Goal: Task Accomplishment & Management: Use online tool/utility

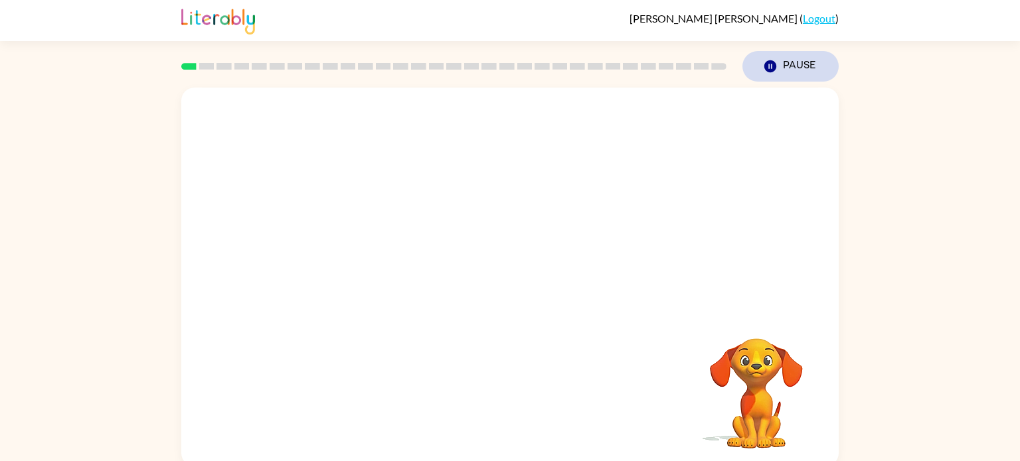
click at [782, 69] on button "Pause Pause" at bounding box center [790, 66] width 96 height 31
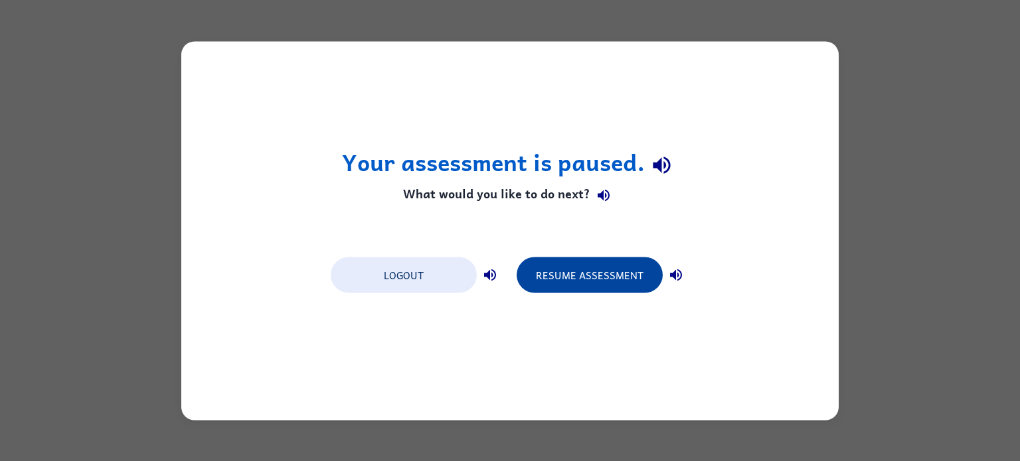
click at [590, 274] on button "Resume Assessment" at bounding box center [590, 275] width 146 height 36
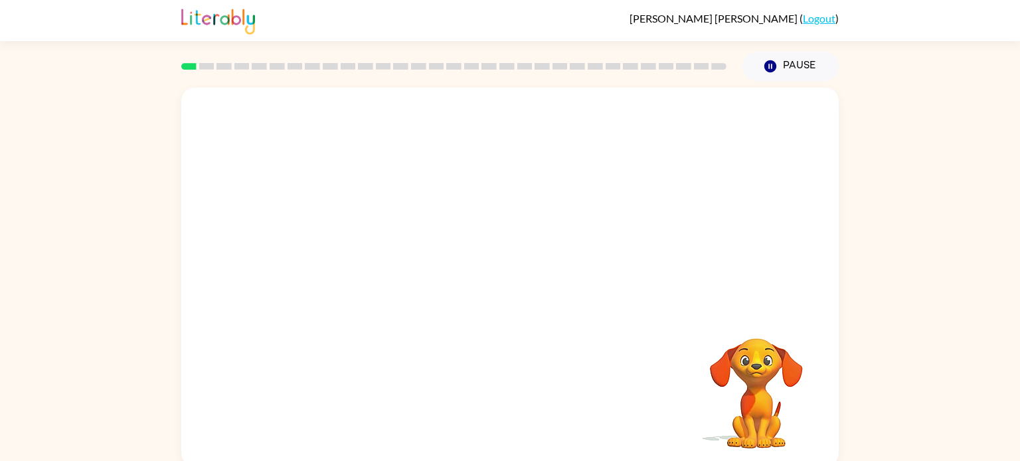
click at [359, 254] on video "Your browser must support playing .mp4 files to use Literably. Please try using…" at bounding box center [509, 199] width 657 height 223
click at [359, 251] on video "Your browser must support playing .mp4 files to use Literably. Please try using…" at bounding box center [509, 199] width 657 height 223
click at [499, 282] on icon "button" at bounding box center [510, 283] width 23 height 23
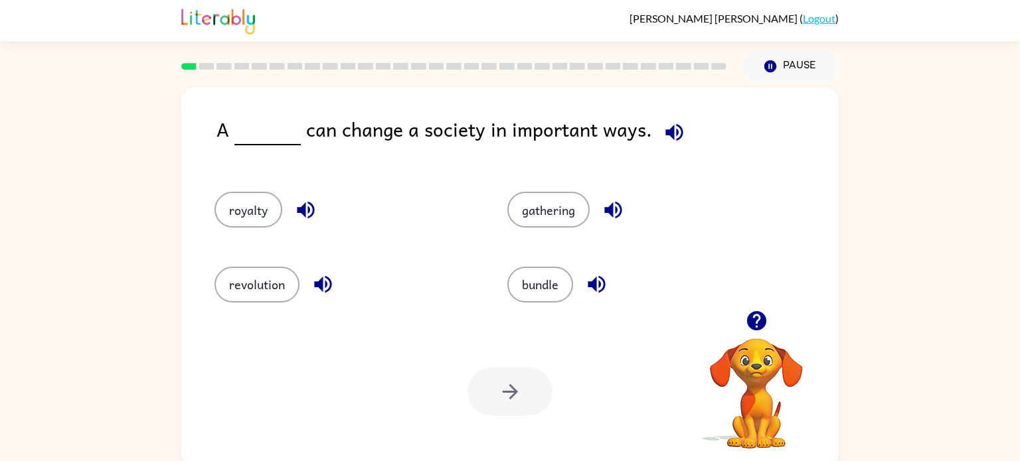
click at [688, 140] on div "A can change a society in important ways." at bounding box center [527, 139] width 622 height 51
click at [665, 129] on icon "button" at bounding box center [673, 131] width 17 height 17
click at [667, 130] on icon "button" at bounding box center [674, 132] width 23 height 23
click at [667, 125] on icon "button" at bounding box center [674, 132] width 23 height 23
click at [752, 318] on icon "button" at bounding box center [755, 320] width 19 height 19
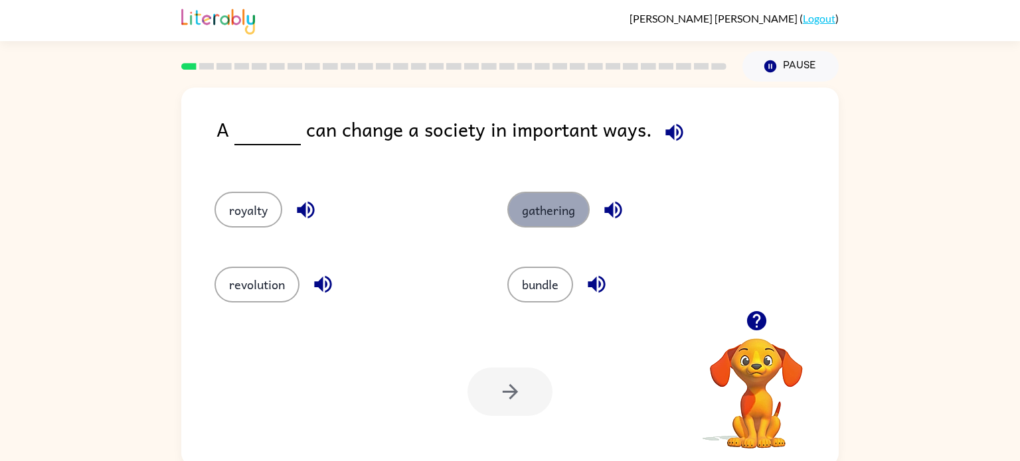
click at [550, 204] on button "gathering" at bounding box center [548, 210] width 82 height 36
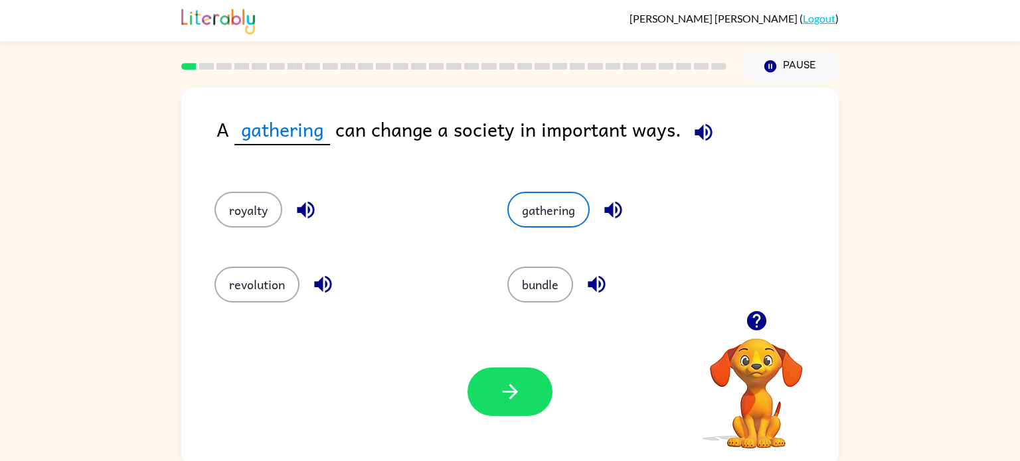
click at [521, 359] on div "Your browser must support playing .mp4 files to use Literably. Please try using…" at bounding box center [509, 391] width 657 height 149
click at [306, 128] on span "gathering" at bounding box center [282, 129] width 96 height 31
click at [310, 141] on span "gathering" at bounding box center [282, 129] width 96 height 31
click at [496, 388] on button "button" at bounding box center [509, 392] width 85 height 48
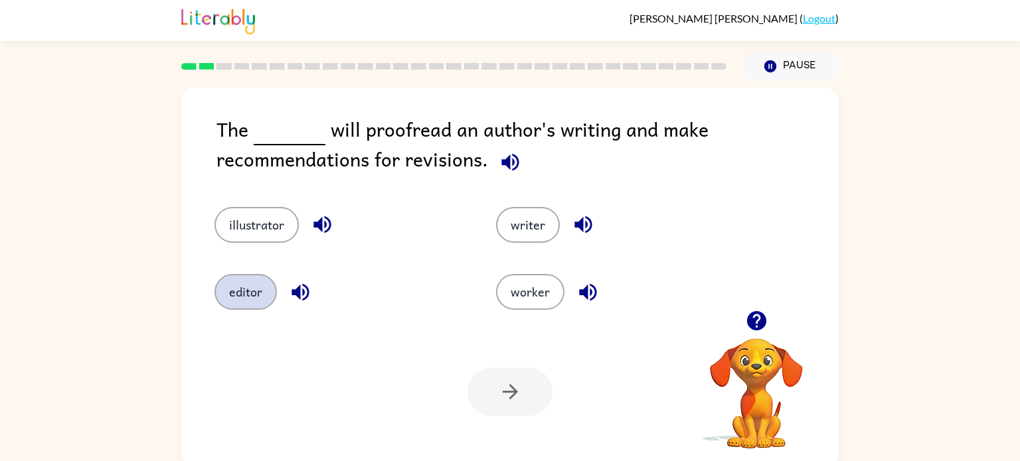
click at [267, 276] on button "editor" at bounding box center [245, 292] width 62 height 36
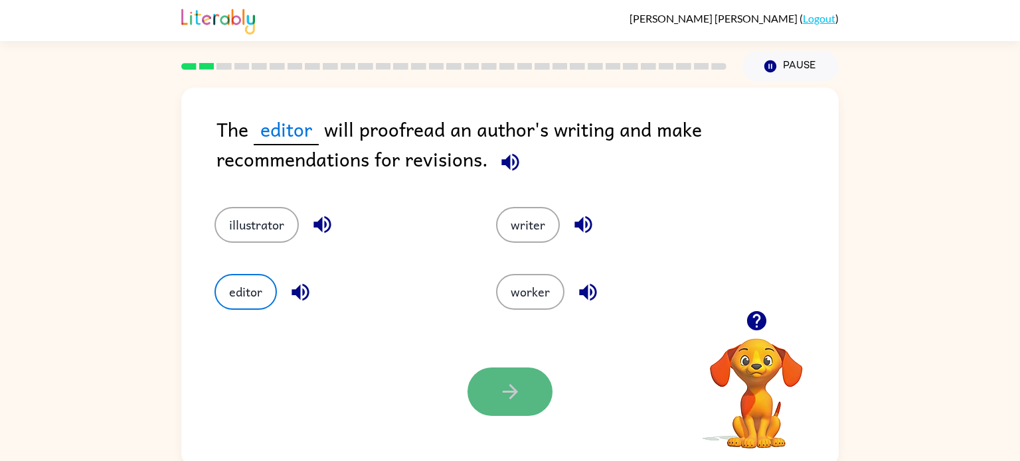
click at [499, 410] on button "button" at bounding box center [509, 392] width 85 height 48
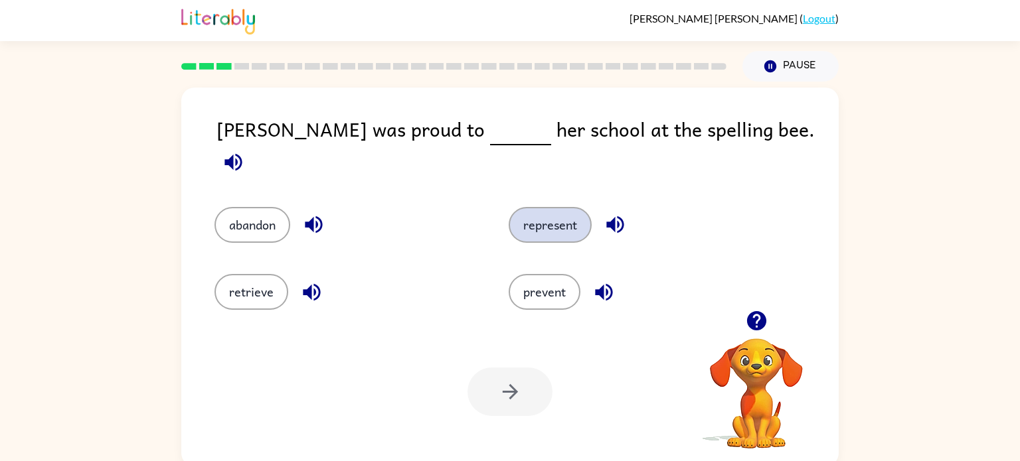
click at [538, 214] on button "represent" at bounding box center [550, 225] width 83 height 36
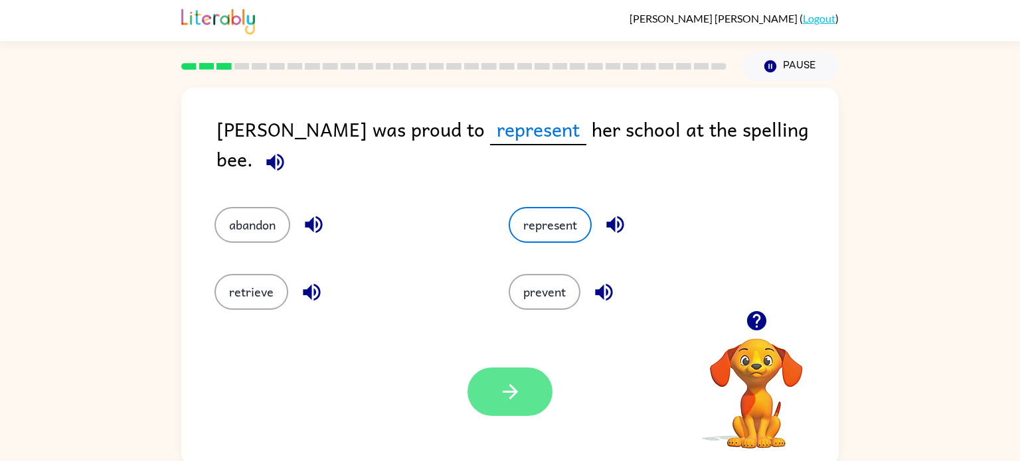
click at [507, 384] on icon "button" at bounding box center [510, 391] width 23 height 23
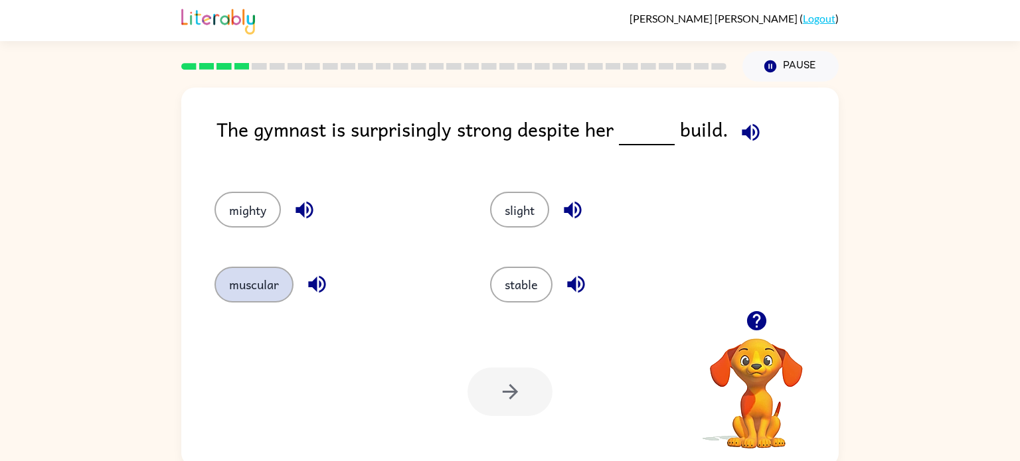
click at [251, 298] on button "muscular" at bounding box center [253, 285] width 79 height 36
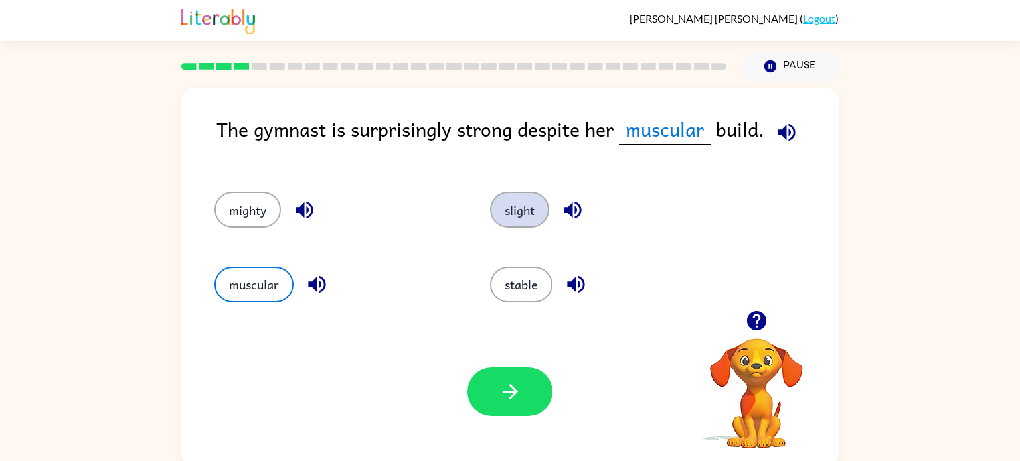
click at [544, 201] on button "slight" at bounding box center [519, 210] width 59 height 36
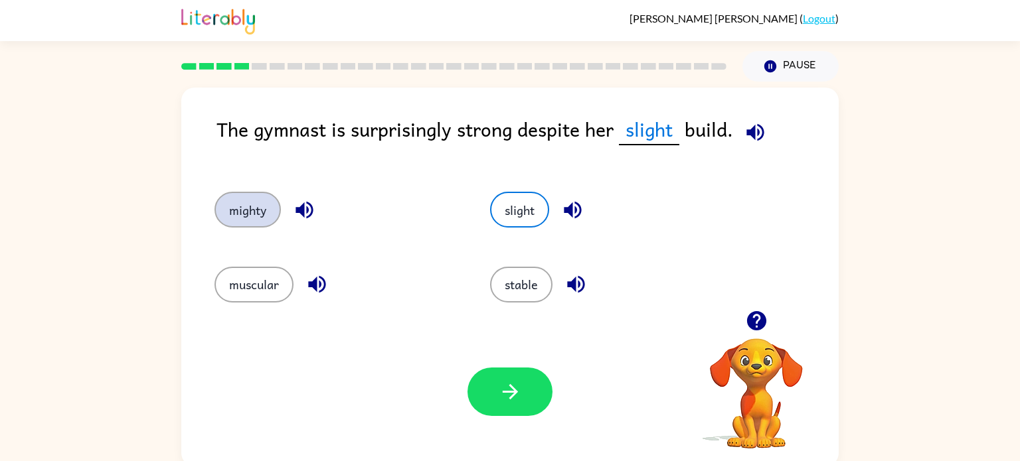
click at [248, 204] on button "mighty" at bounding box center [247, 210] width 66 height 36
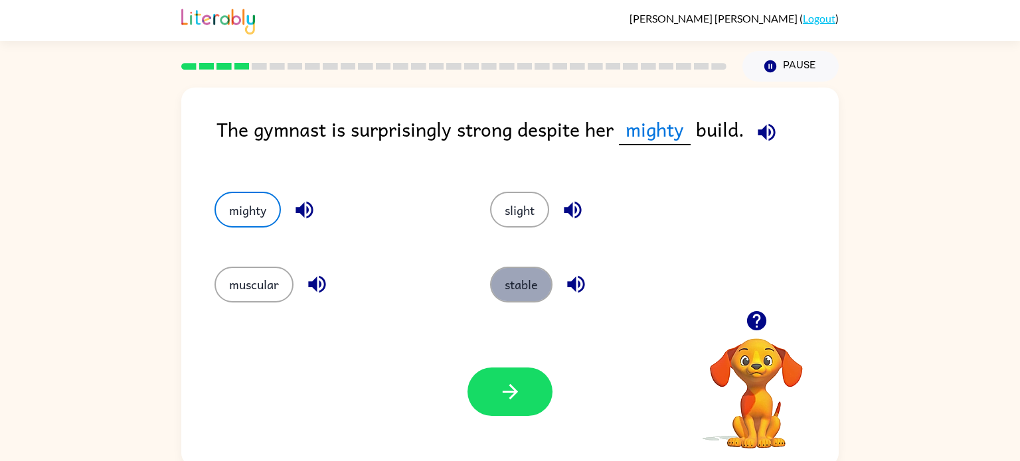
click at [495, 280] on button "stable" at bounding box center [521, 285] width 62 height 36
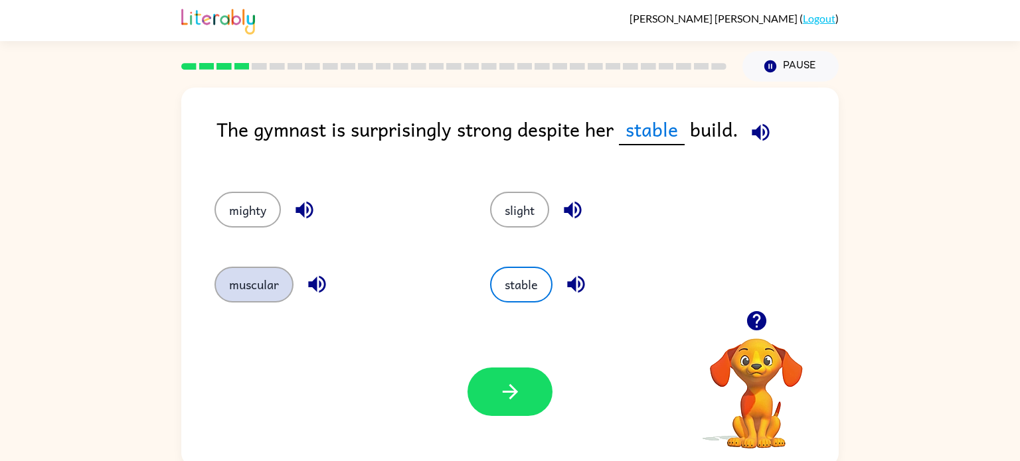
click at [286, 286] on button "muscular" at bounding box center [253, 285] width 79 height 36
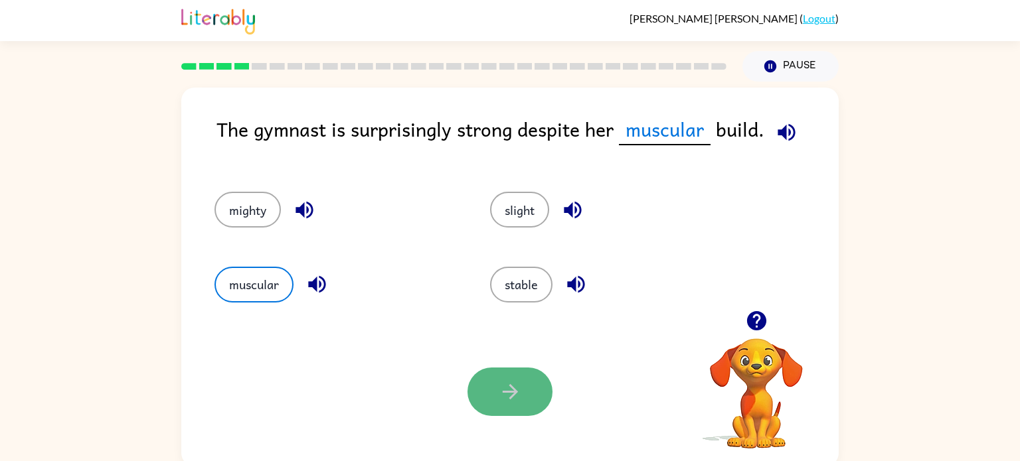
click at [511, 404] on icon "button" at bounding box center [510, 391] width 23 height 23
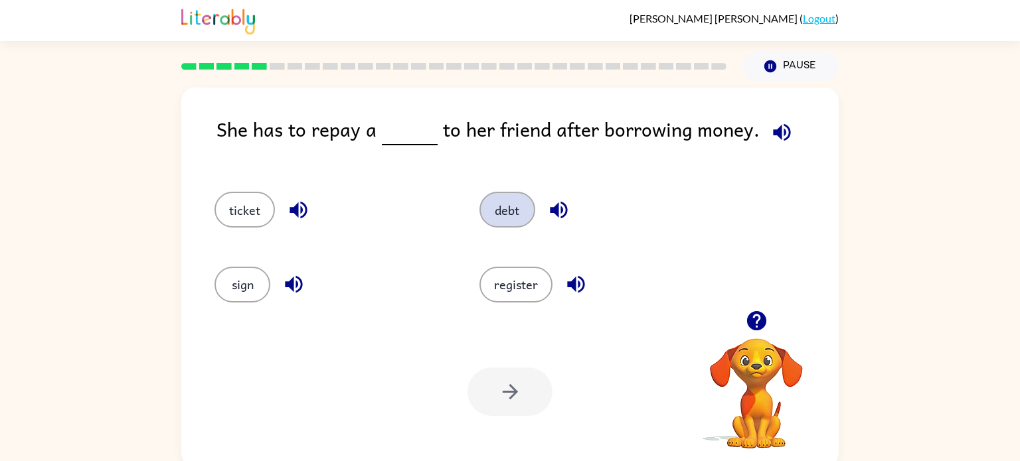
click at [502, 210] on button "debt" at bounding box center [507, 210] width 56 height 36
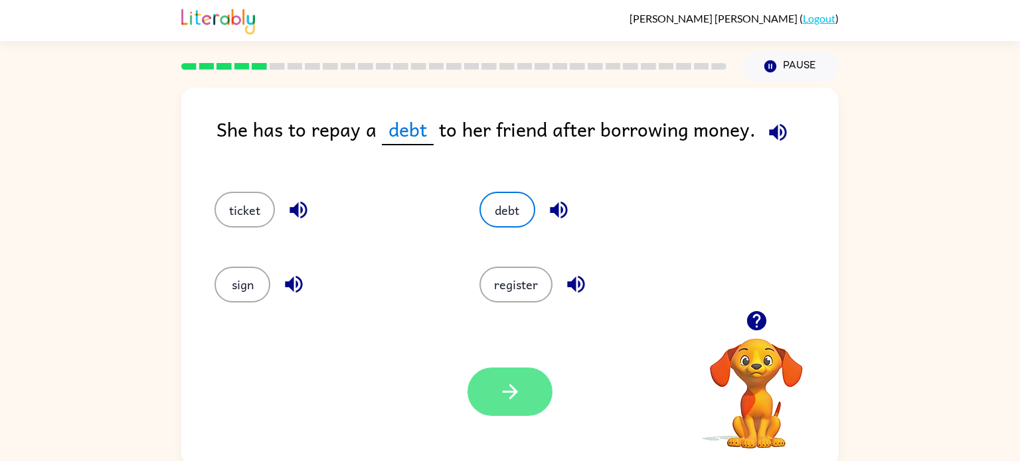
click at [499, 391] on icon "button" at bounding box center [510, 391] width 23 height 23
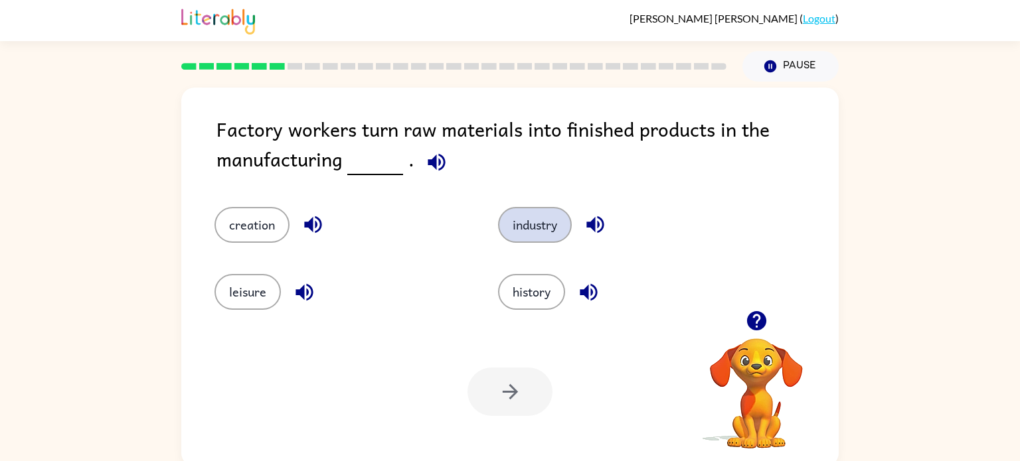
click at [536, 226] on button "industry" at bounding box center [535, 225] width 74 height 36
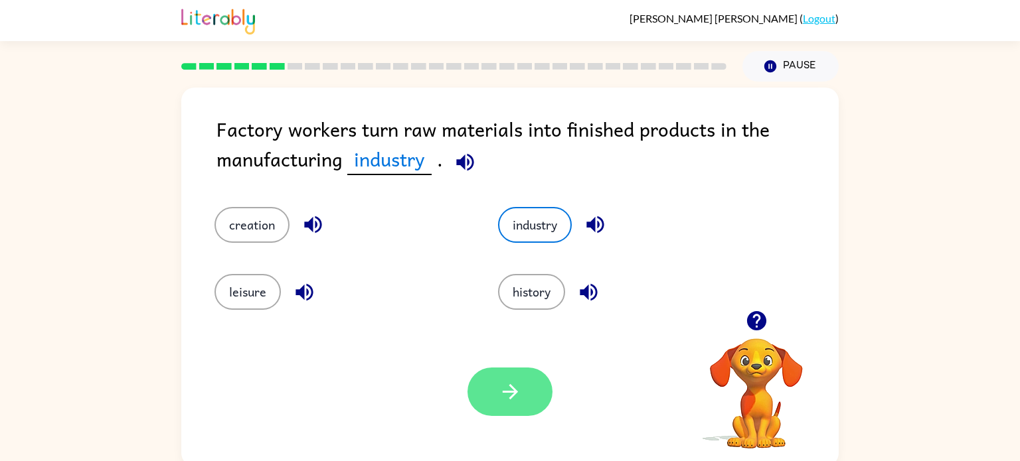
click at [489, 381] on button "button" at bounding box center [509, 392] width 85 height 48
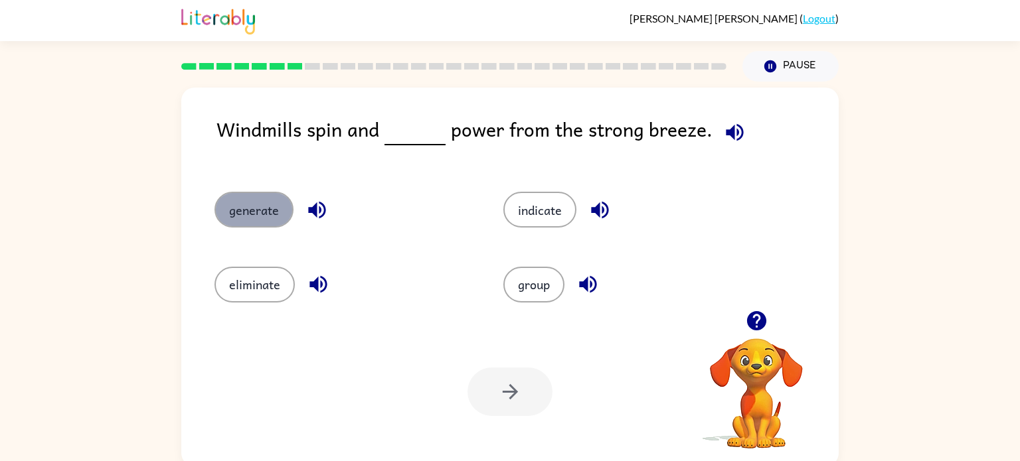
click at [260, 209] on button "generate" at bounding box center [253, 210] width 79 height 36
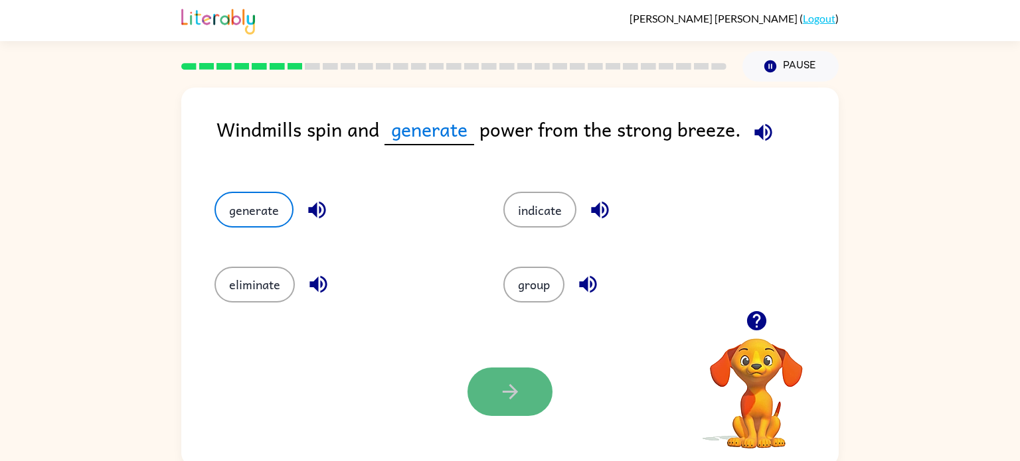
click at [486, 397] on button "button" at bounding box center [509, 392] width 85 height 48
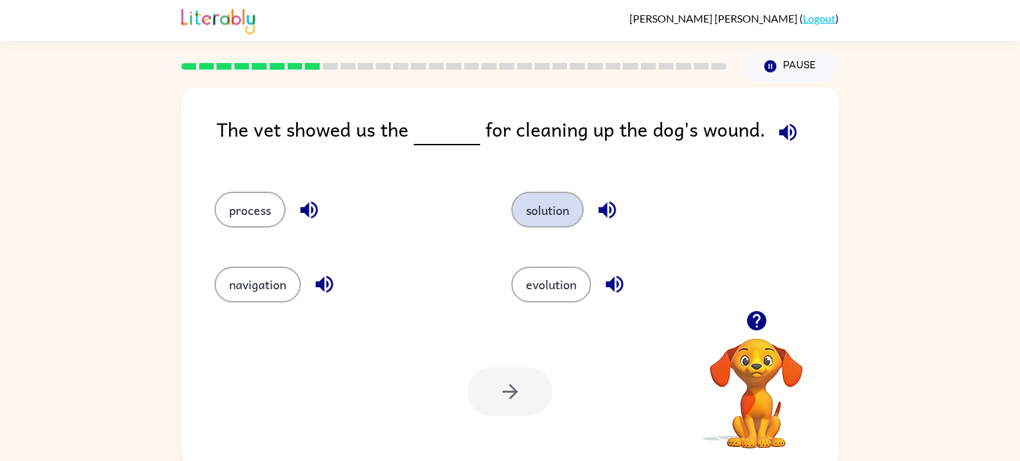
click at [544, 208] on button "solution" at bounding box center [547, 210] width 72 height 36
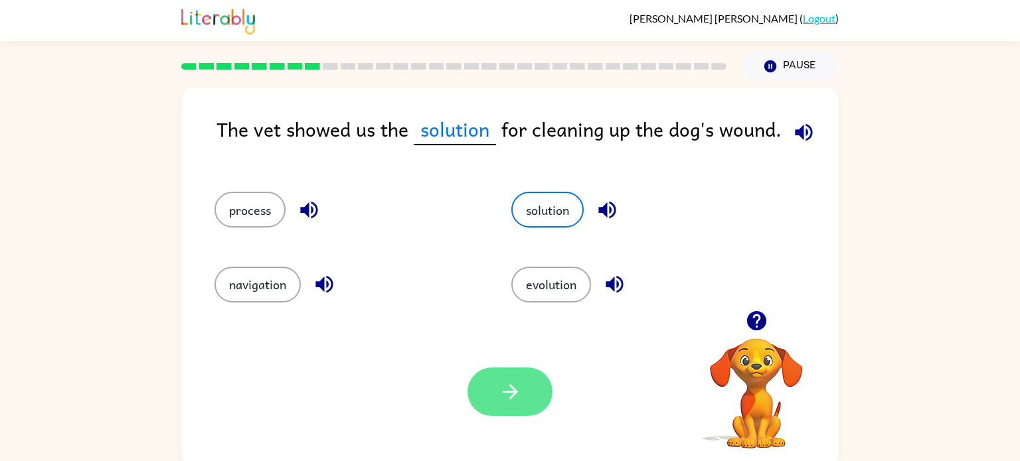
click at [516, 388] on icon "button" at bounding box center [510, 391] width 23 height 23
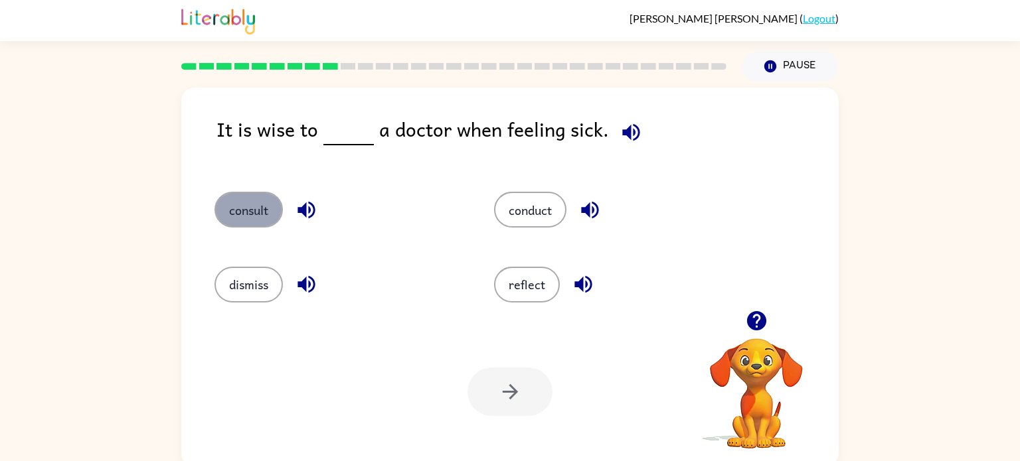
click at [248, 205] on button "consult" at bounding box center [248, 210] width 68 height 36
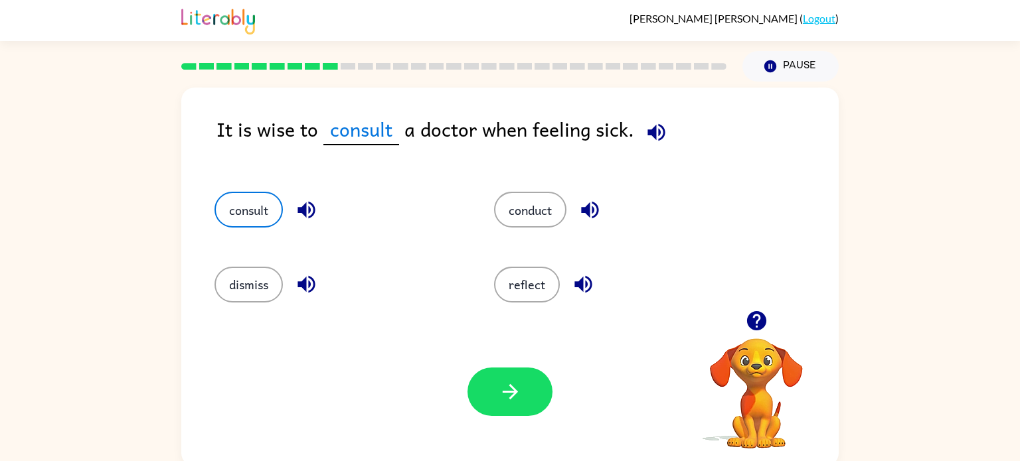
click at [556, 412] on div "Your browser must support playing .mp4 files to use Literably. Please try using…" at bounding box center [509, 391] width 657 height 149
click at [533, 410] on button "button" at bounding box center [509, 392] width 85 height 48
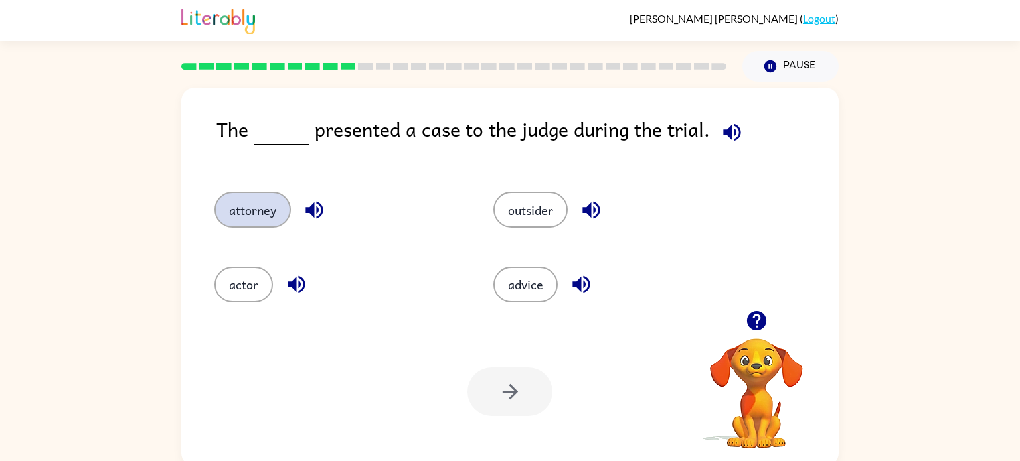
click at [246, 209] on button "attorney" at bounding box center [252, 210] width 76 height 36
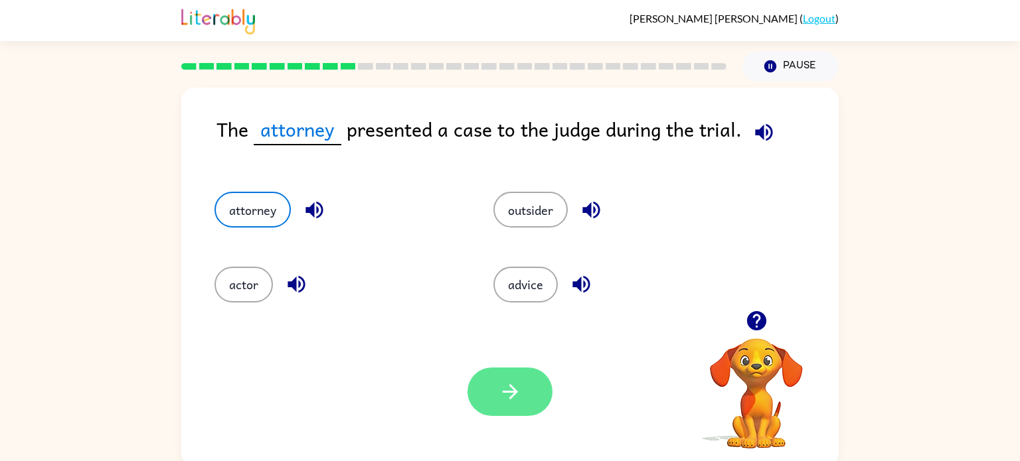
click at [495, 400] on button "button" at bounding box center [509, 392] width 85 height 48
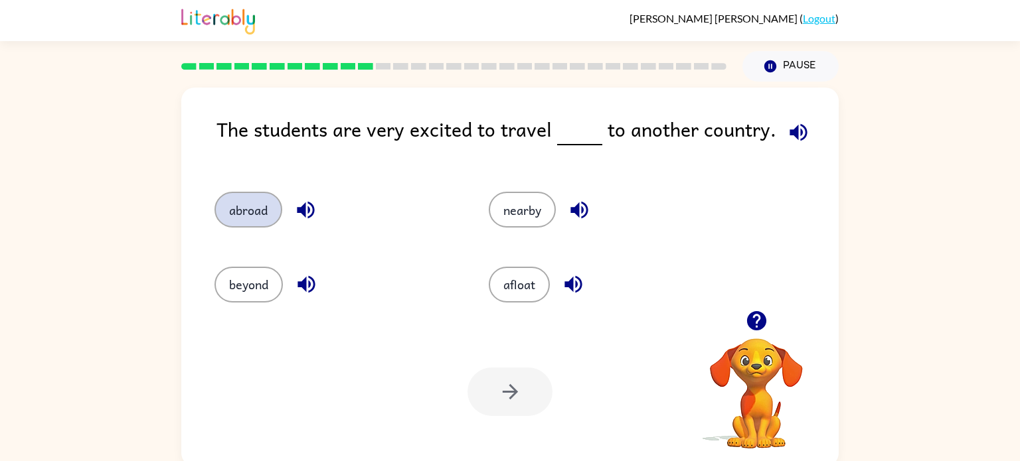
click at [266, 210] on button "abroad" at bounding box center [248, 210] width 68 height 36
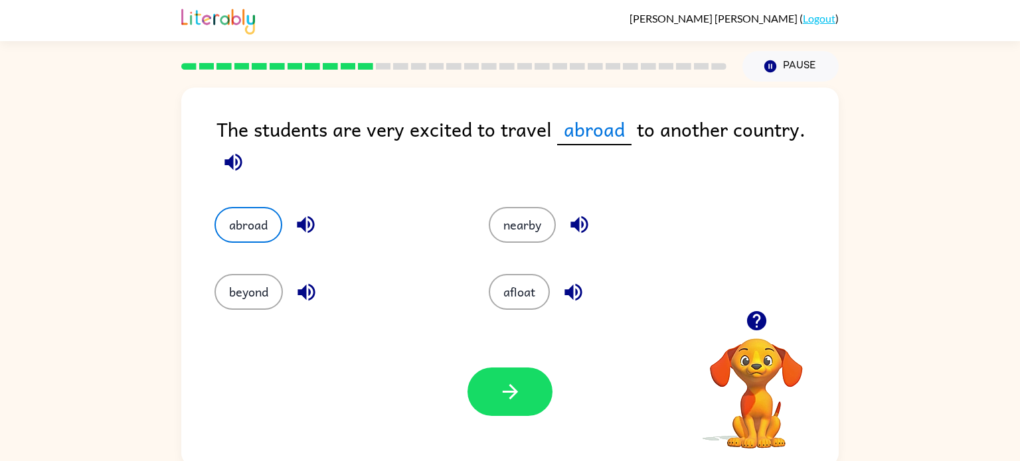
click at [491, 363] on div "Your browser must support playing .mp4 files to use Literably. Please try using…" at bounding box center [509, 391] width 657 height 149
click at [487, 370] on button "button" at bounding box center [509, 392] width 85 height 48
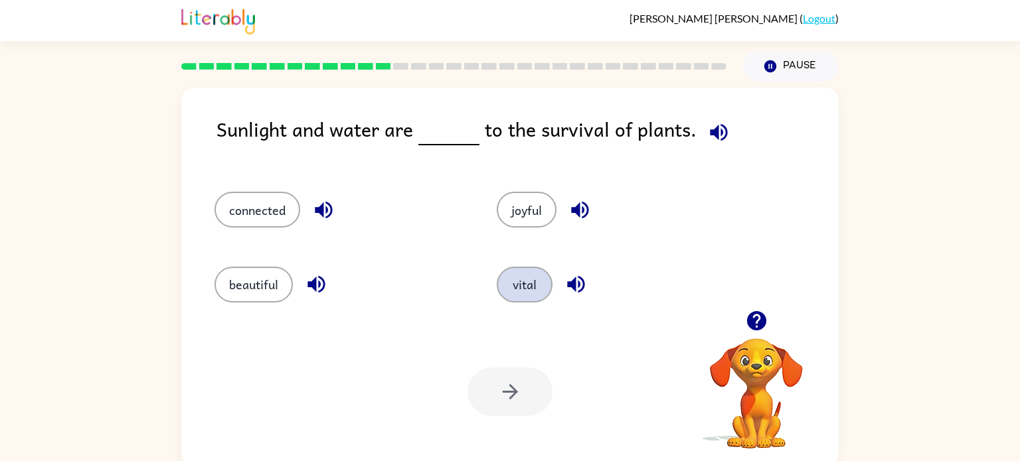
click at [503, 279] on button "vital" at bounding box center [525, 285] width 56 height 36
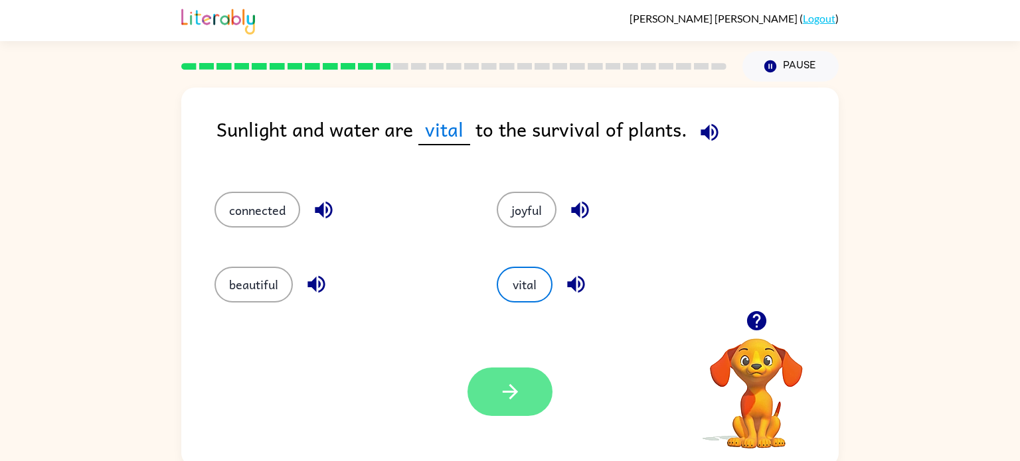
click at [521, 392] on icon "button" at bounding box center [510, 391] width 23 height 23
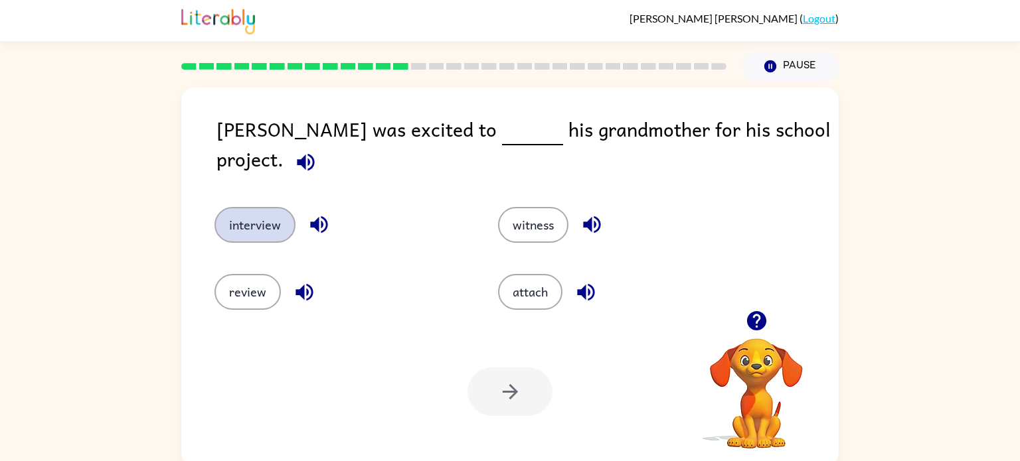
click at [266, 210] on button "interview" at bounding box center [254, 225] width 81 height 36
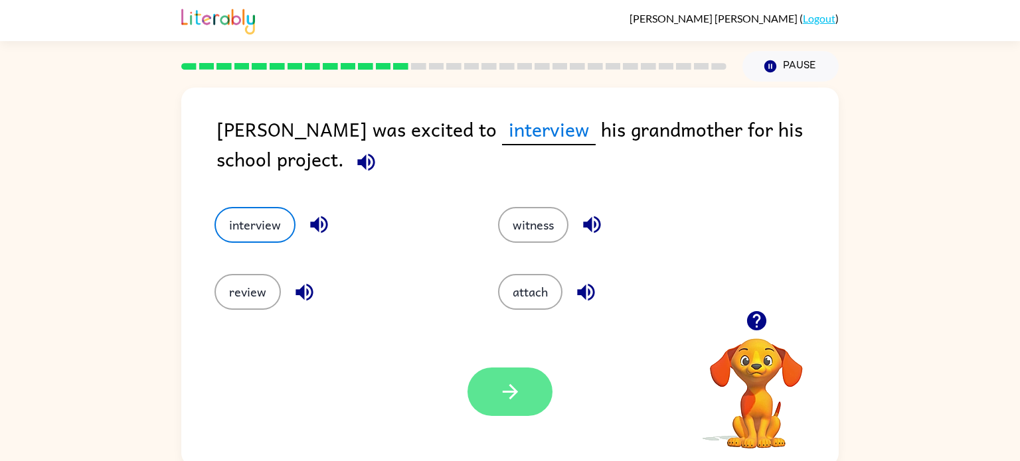
click at [508, 391] on icon "button" at bounding box center [510, 391] width 23 height 23
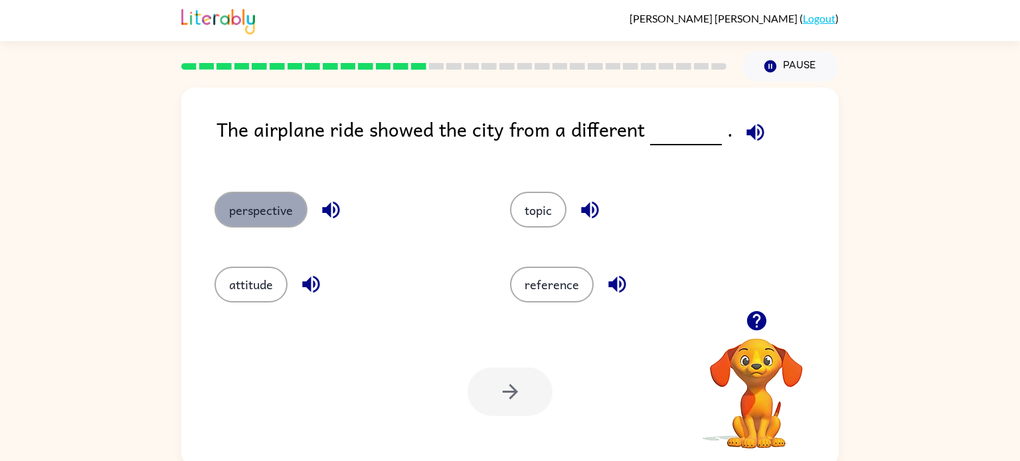
click at [287, 205] on button "perspective" at bounding box center [260, 210] width 93 height 36
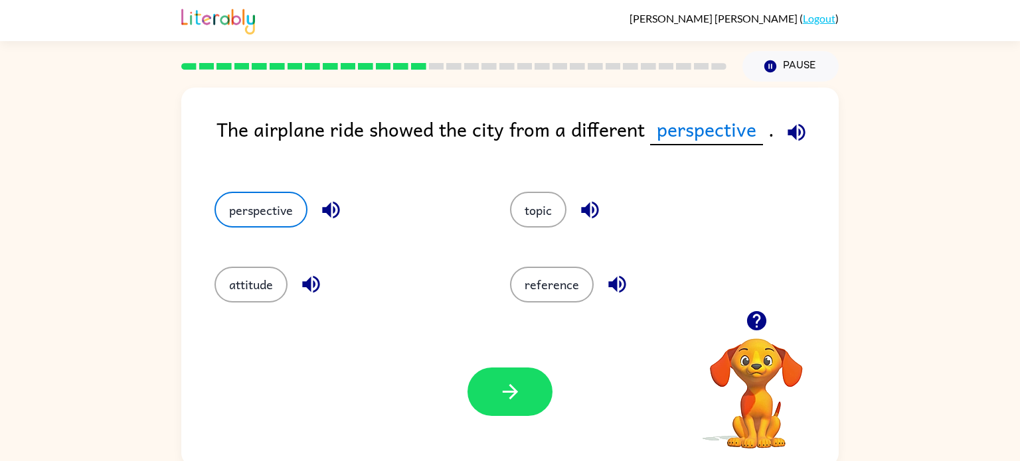
click at [492, 347] on div "Your browser must support playing .mp4 files to use Literably. Please try using…" at bounding box center [509, 391] width 657 height 149
click at [506, 402] on icon "button" at bounding box center [510, 391] width 23 height 23
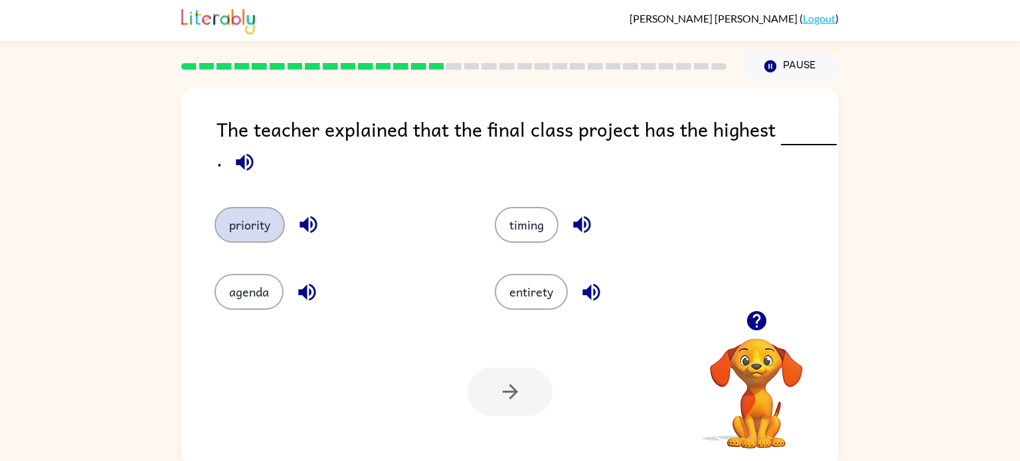
click at [252, 222] on button "priority" at bounding box center [249, 225] width 70 height 36
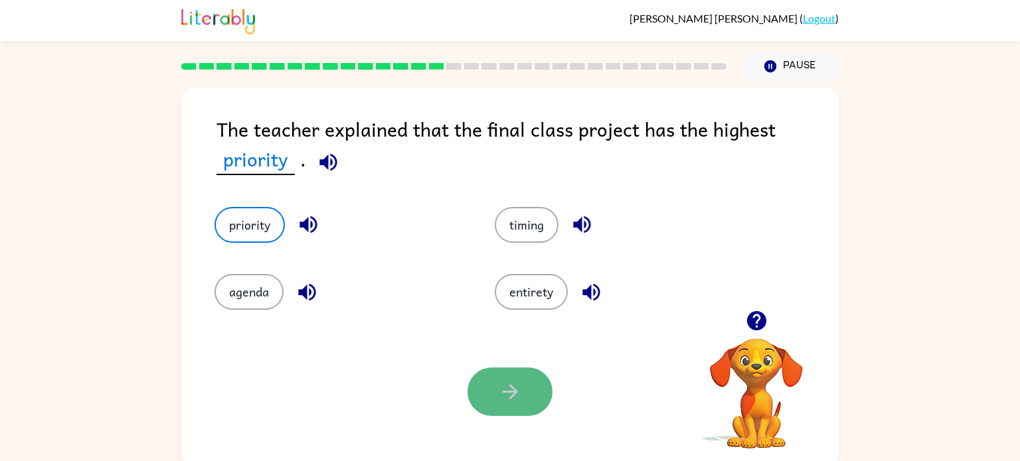
click at [504, 406] on button "button" at bounding box center [509, 392] width 85 height 48
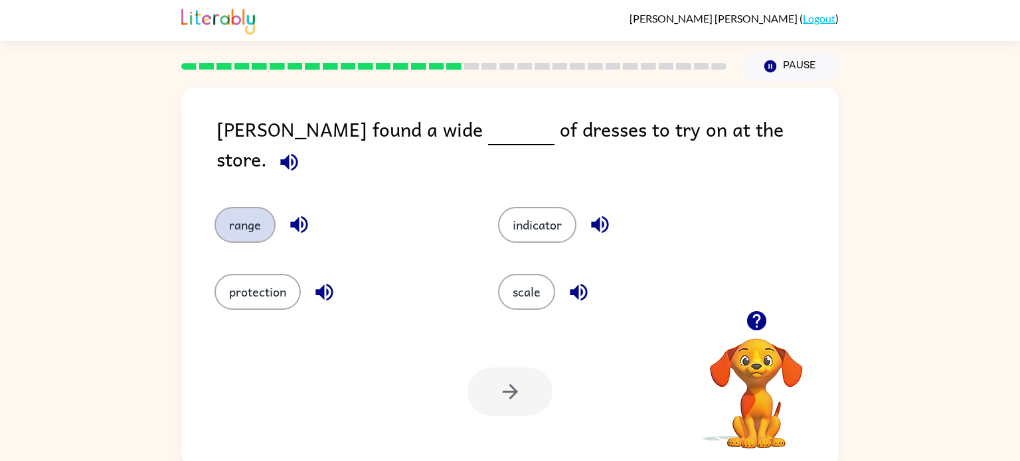
click at [260, 207] on button "range" at bounding box center [244, 225] width 61 height 36
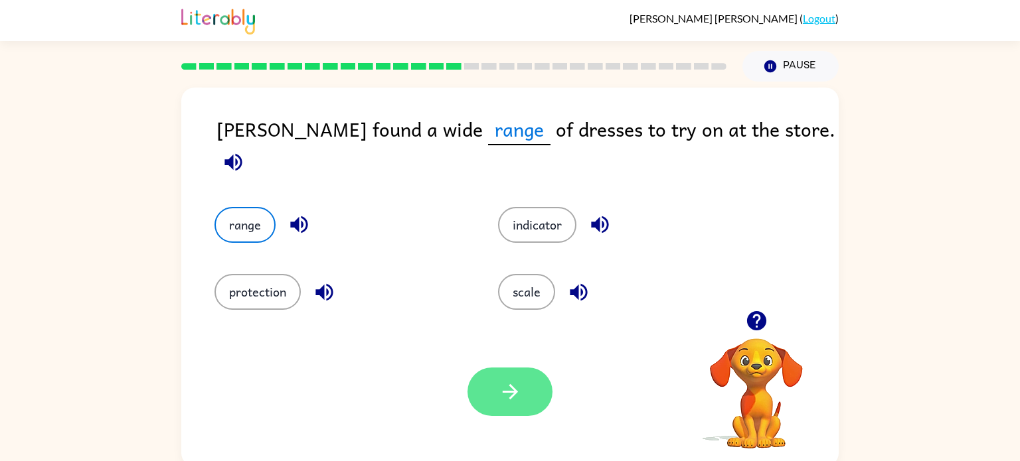
click at [535, 400] on button "button" at bounding box center [509, 392] width 85 height 48
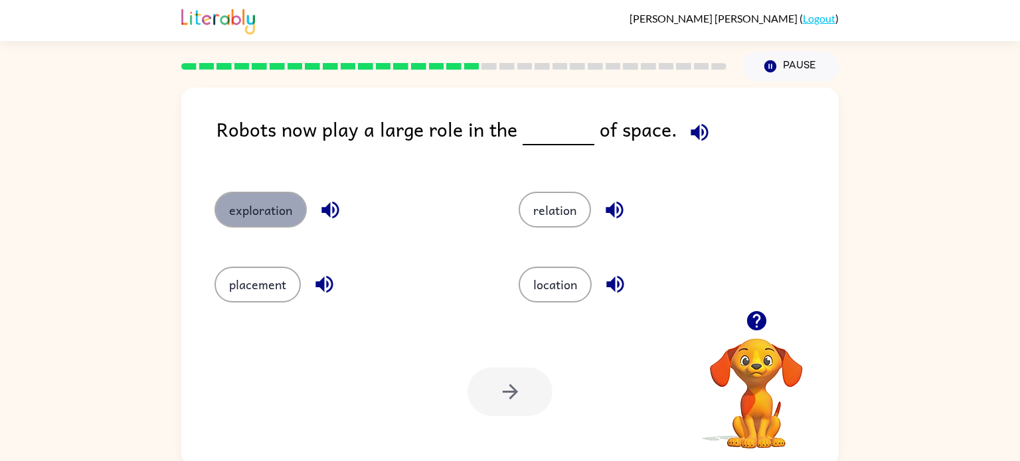
click at [264, 216] on button "exploration" at bounding box center [260, 210] width 92 height 36
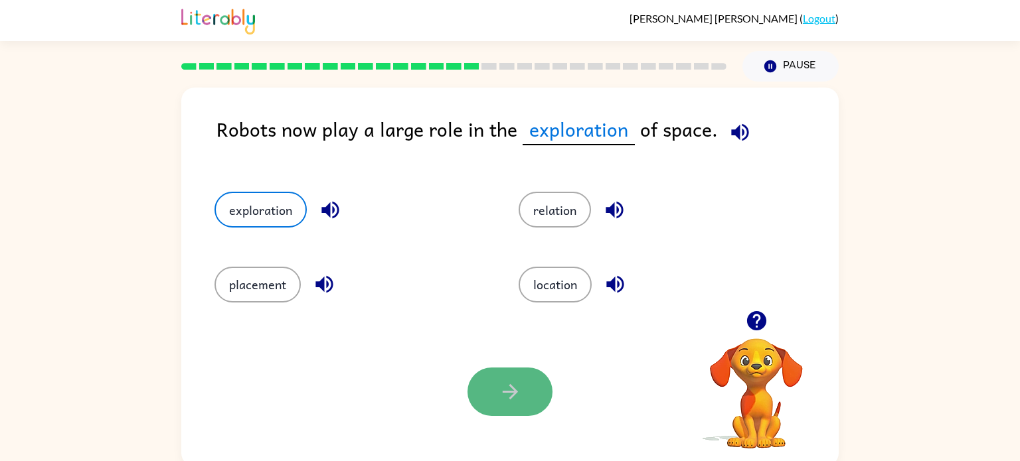
click at [522, 378] on button "button" at bounding box center [509, 392] width 85 height 48
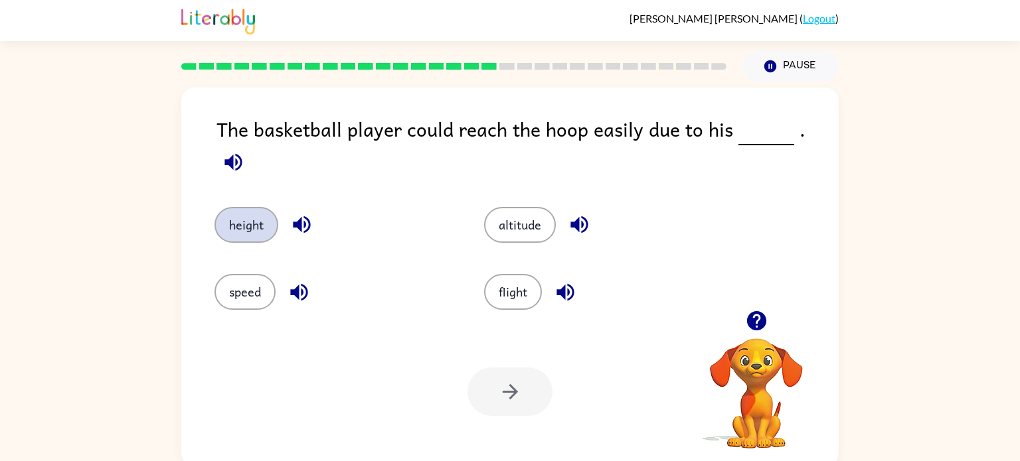
click at [265, 224] on button "height" at bounding box center [246, 225] width 64 height 36
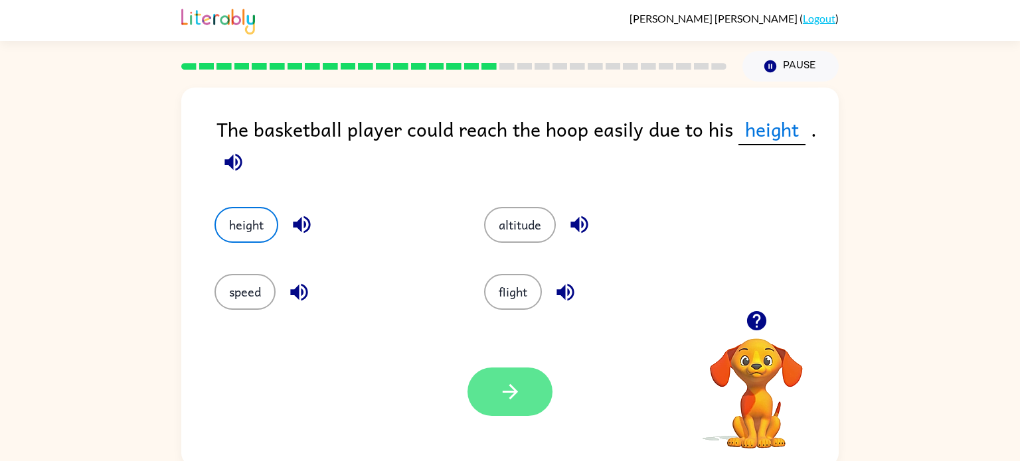
click at [505, 393] on icon "button" at bounding box center [509, 391] width 15 height 15
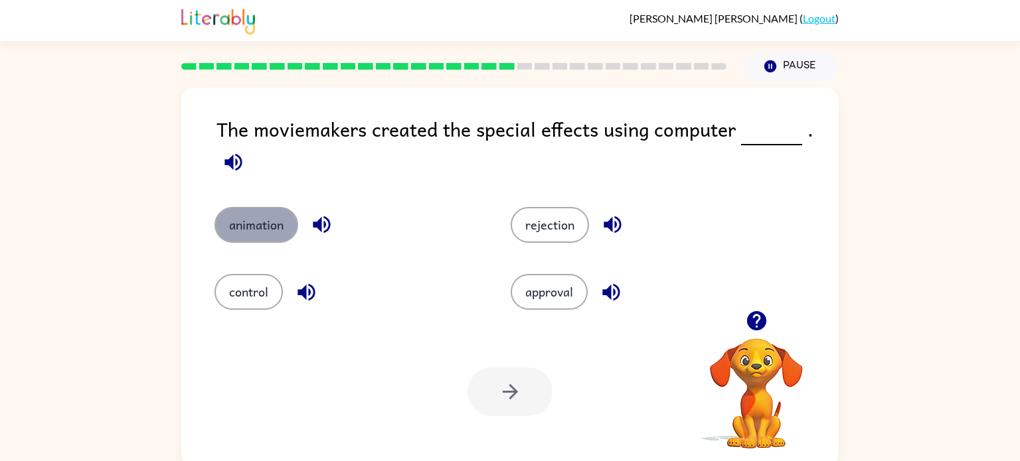
click at [277, 239] on button "animation" at bounding box center [256, 225] width 84 height 36
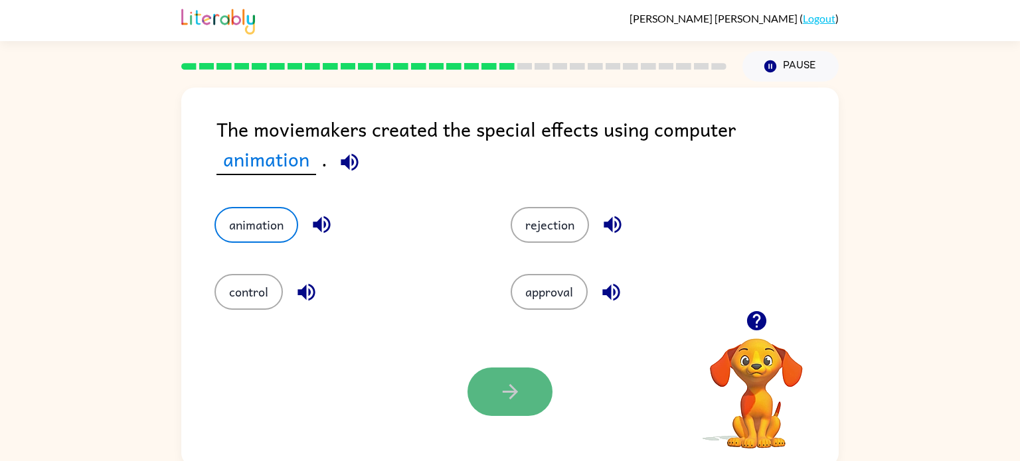
click at [479, 396] on button "button" at bounding box center [509, 392] width 85 height 48
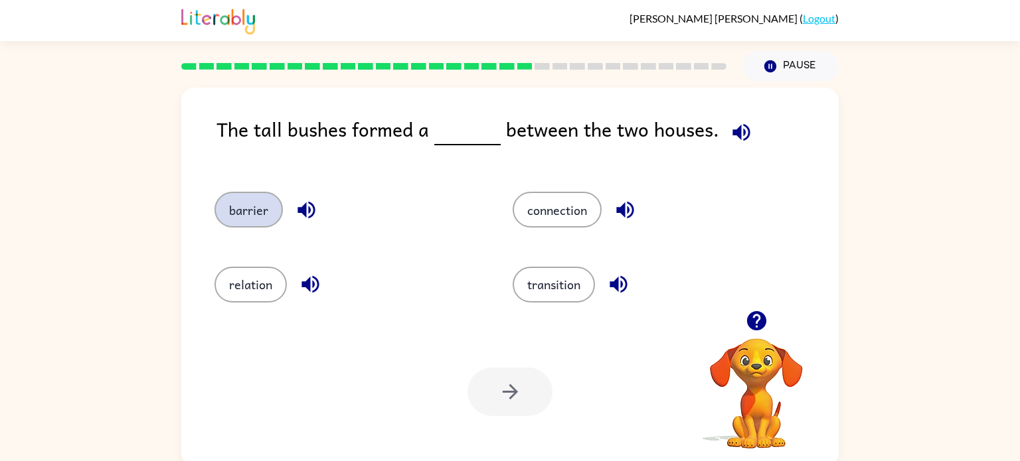
click at [248, 211] on button "barrier" at bounding box center [248, 210] width 68 height 36
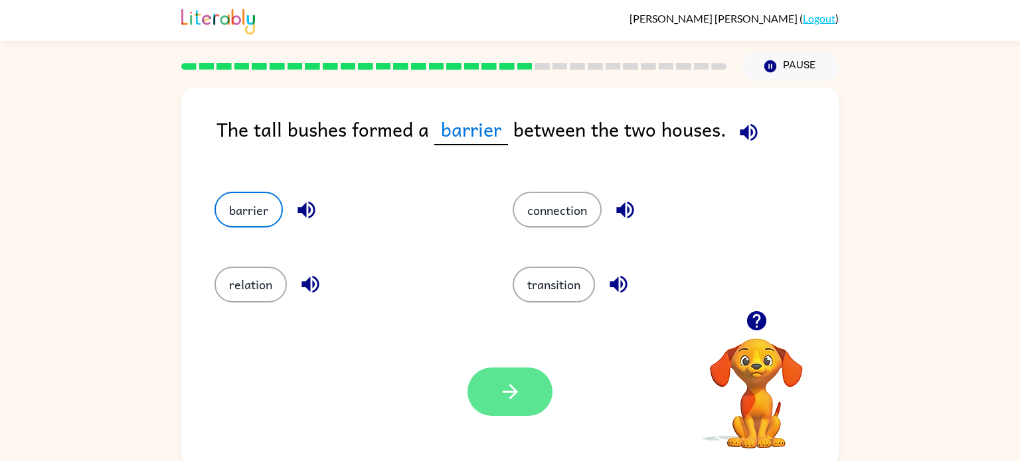
click at [500, 385] on icon "button" at bounding box center [510, 391] width 23 height 23
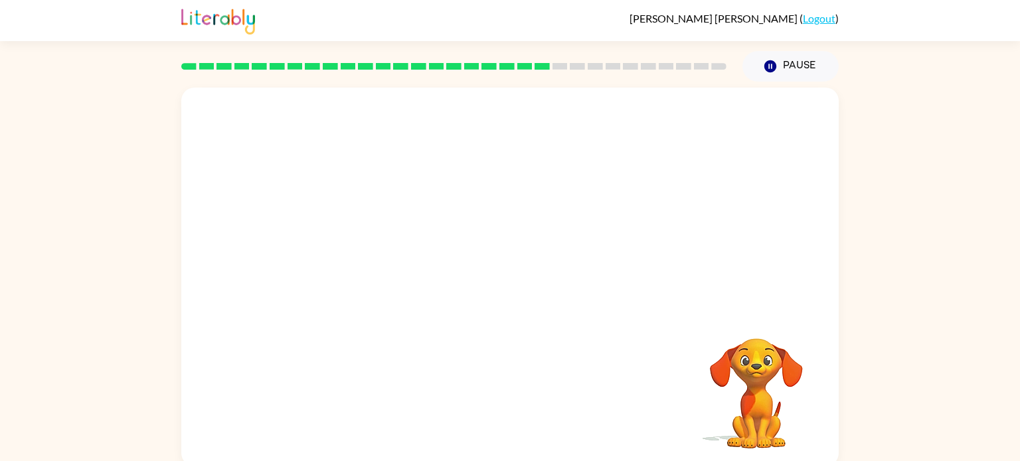
click at [390, 267] on video "Your browser must support playing .mp4 files to use Literably. Please try using…" at bounding box center [509, 199] width 657 height 223
click at [389, 266] on video "Your browser must support playing .mp4 files to use Literably. Please try using…" at bounding box center [509, 199] width 657 height 223
click at [389, 264] on video "Your browser must support playing .mp4 files to use Literably. Please try using…" at bounding box center [509, 199] width 657 height 223
drag, startPoint x: 368, startPoint y: 265, endPoint x: 569, endPoint y: 110, distance: 253.8
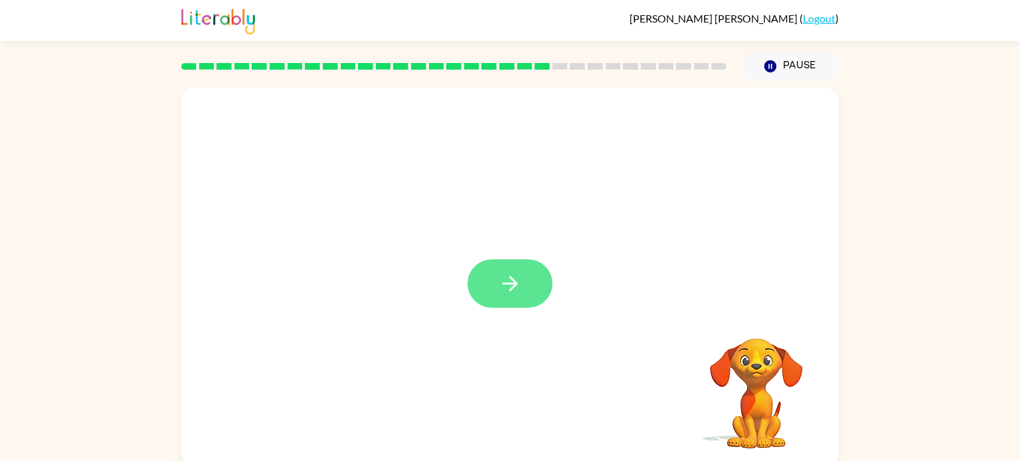
click at [473, 291] on button "button" at bounding box center [509, 284] width 85 height 48
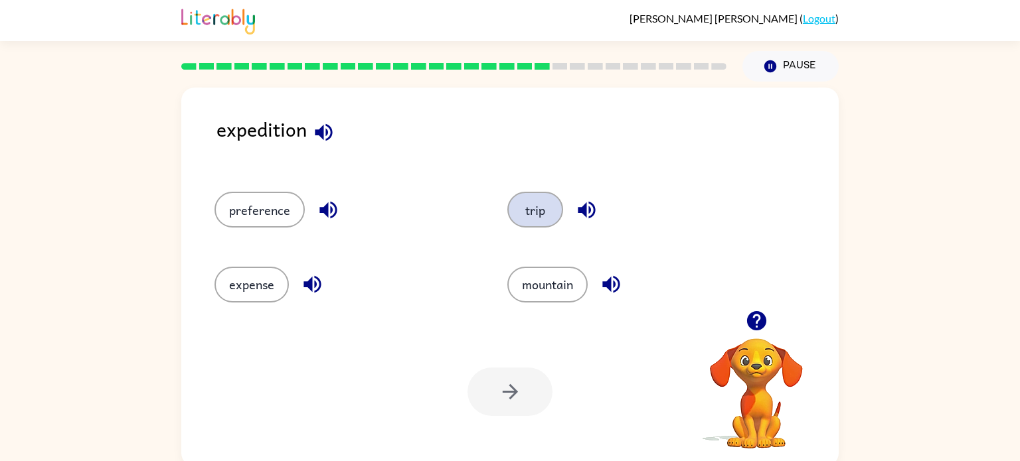
click at [524, 206] on button "trip" at bounding box center [535, 210] width 56 height 36
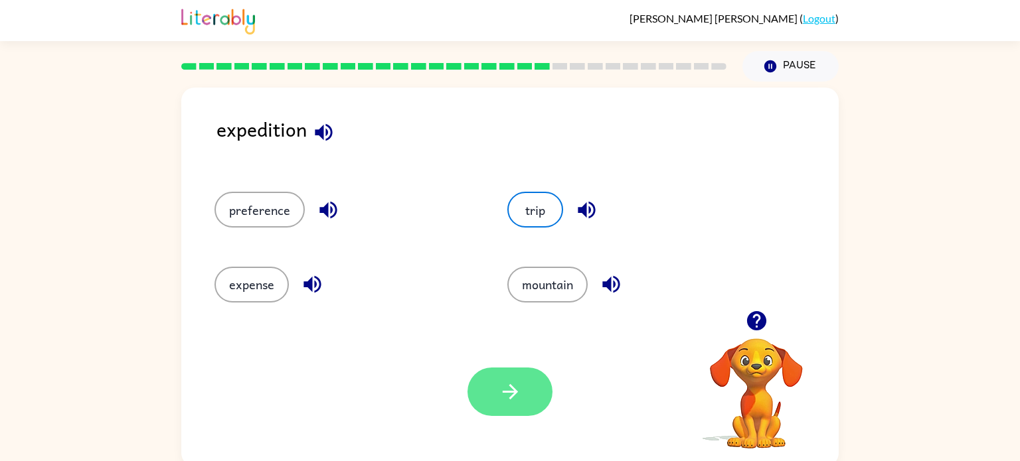
click at [499, 382] on icon "button" at bounding box center [510, 391] width 23 height 23
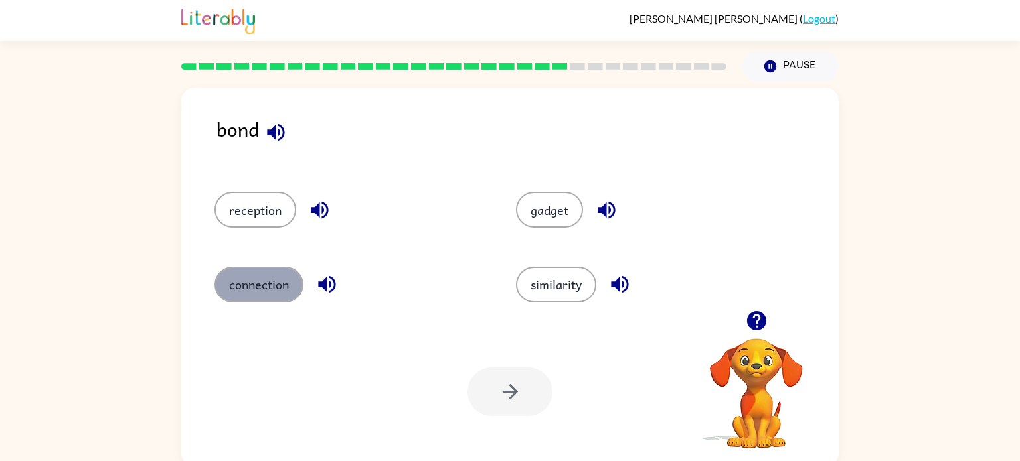
click at [250, 291] on button "connection" at bounding box center [258, 285] width 89 height 36
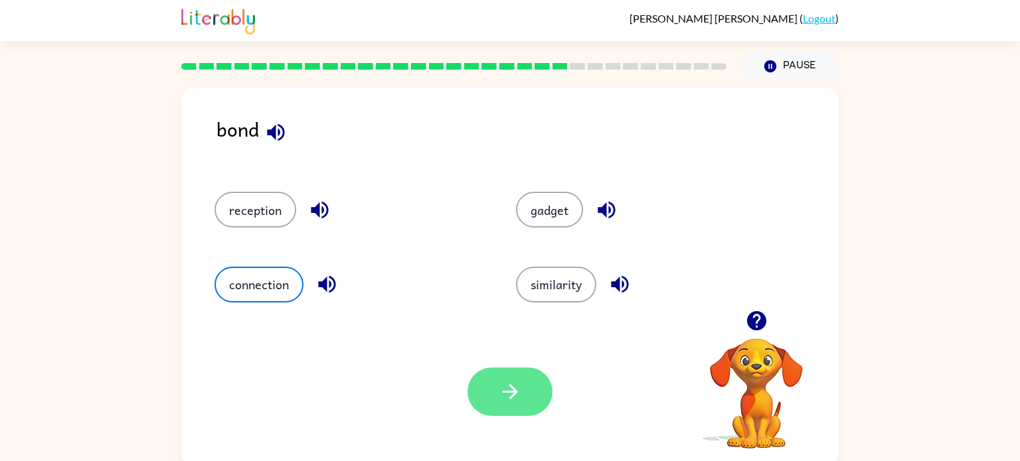
click at [499, 402] on icon "button" at bounding box center [510, 391] width 23 height 23
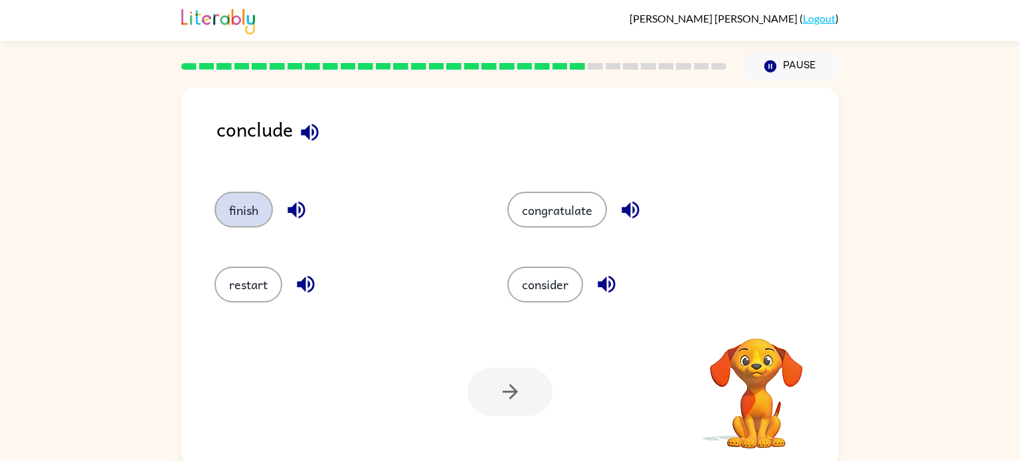
click at [242, 223] on button "finish" at bounding box center [243, 210] width 58 height 36
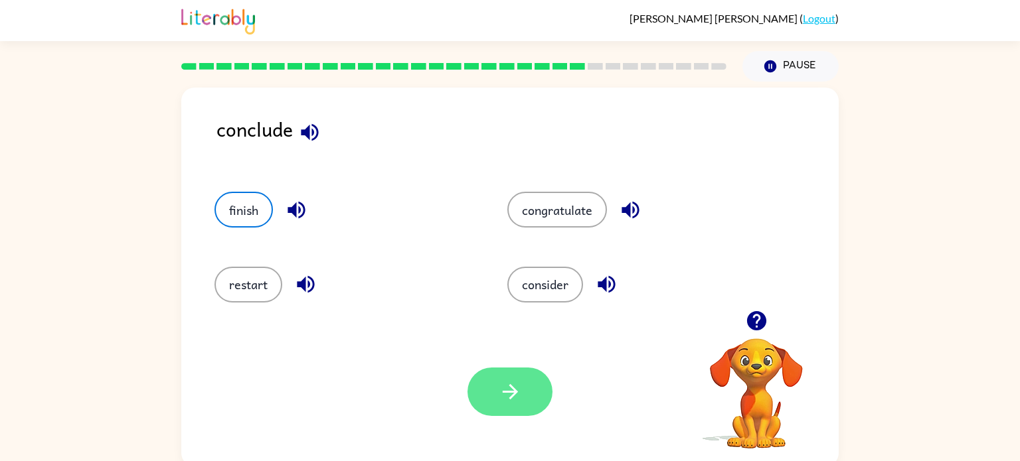
click at [519, 397] on icon "button" at bounding box center [510, 391] width 23 height 23
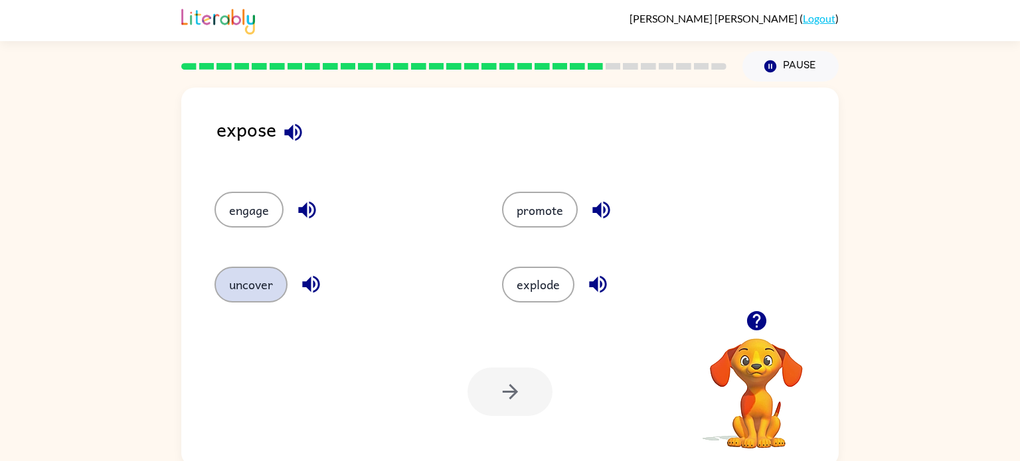
click at [246, 291] on button "uncover" at bounding box center [250, 285] width 73 height 36
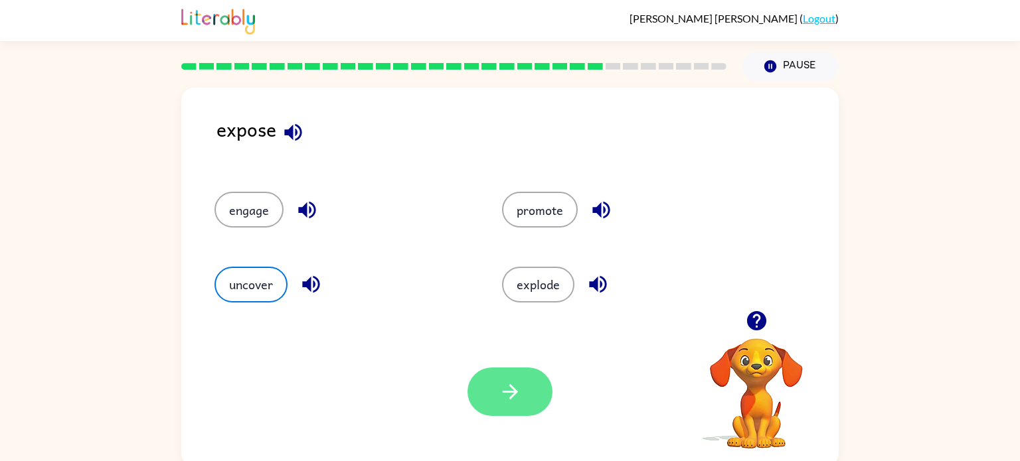
click at [517, 403] on icon "button" at bounding box center [510, 391] width 23 height 23
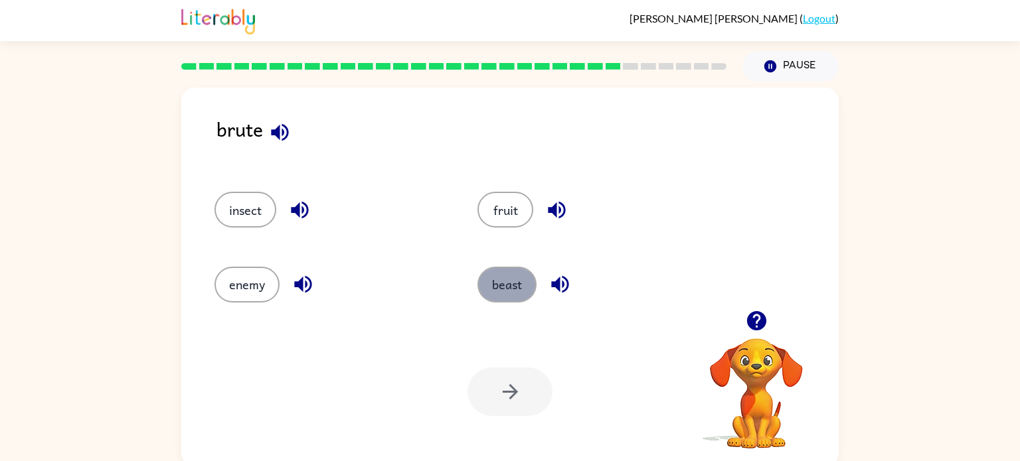
click at [509, 291] on button "beast" at bounding box center [506, 285] width 59 height 36
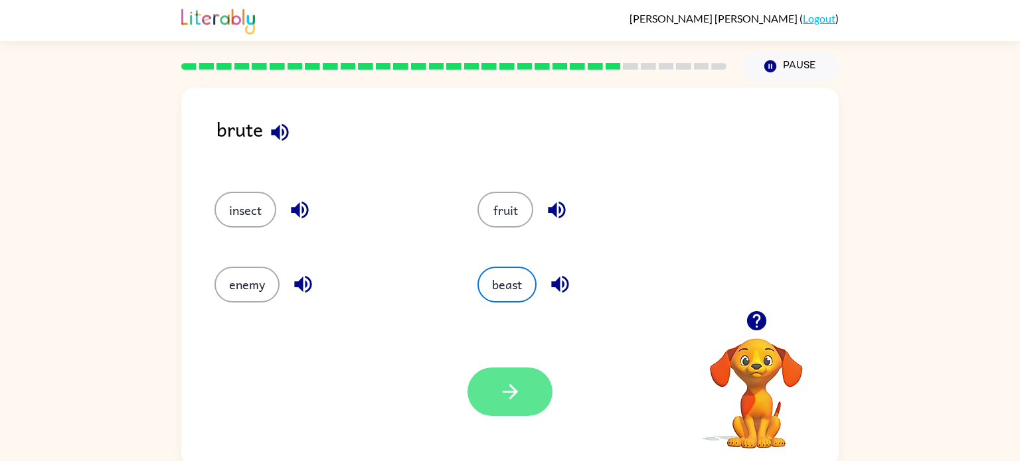
click at [524, 380] on button "button" at bounding box center [509, 392] width 85 height 48
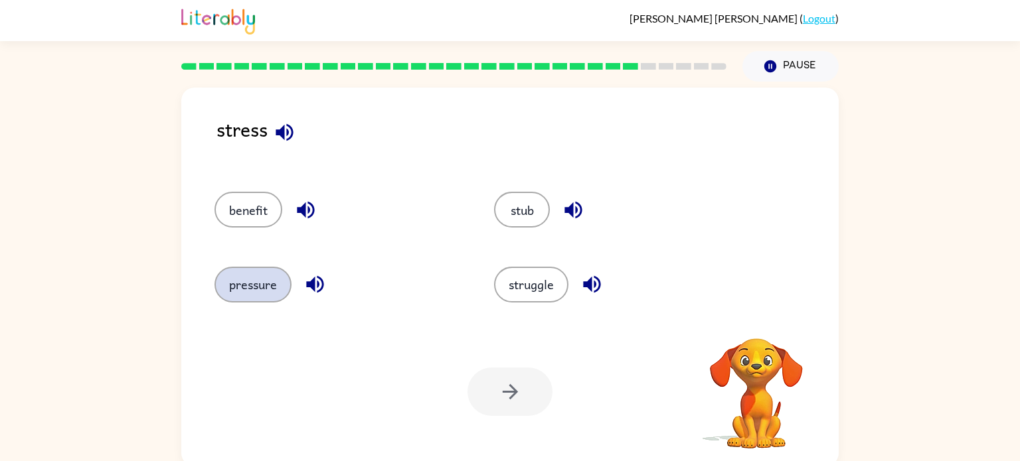
click at [266, 272] on button "pressure" at bounding box center [252, 285] width 77 height 36
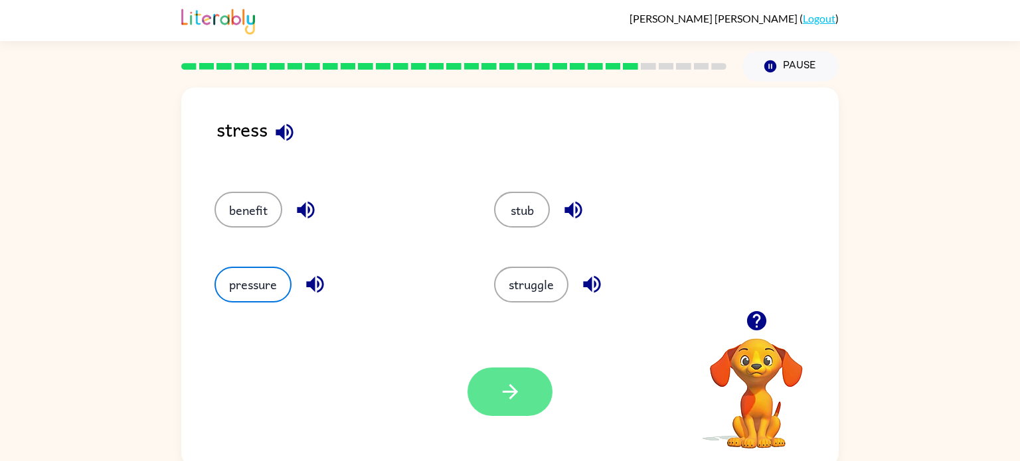
click at [499, 392] on icon "button" at bounding box center [510, 391] width 23 height 23
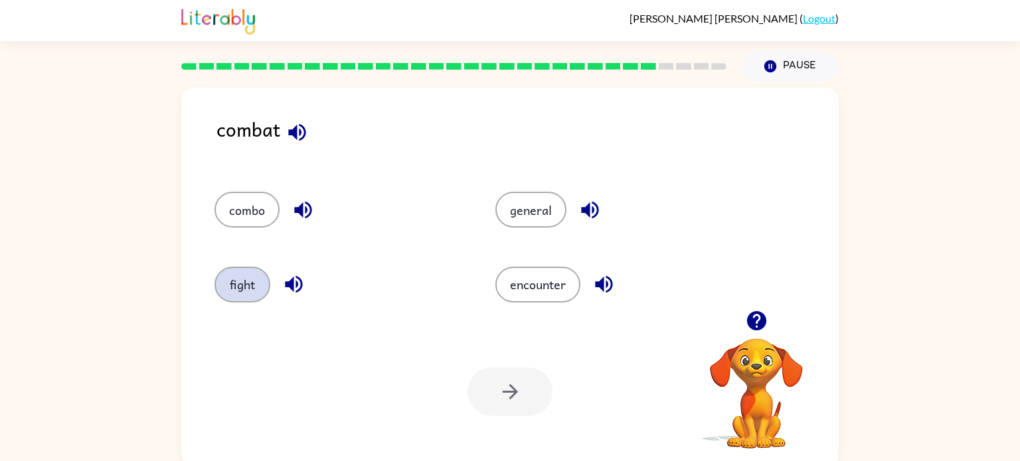
click at [226, 286] on button "fight" at bounding box center [242, 285] width 56 height 36
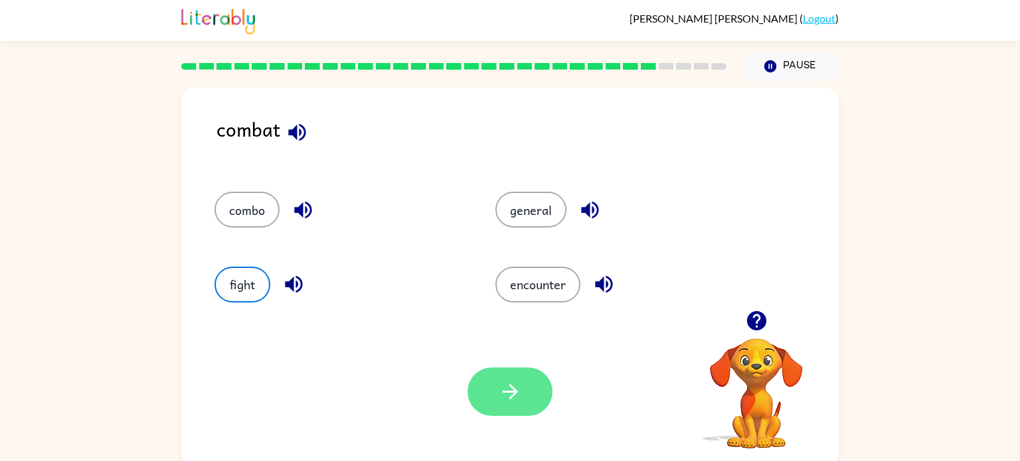
click at [497, 388] on button "button" at bounding box center [509, 392] width 85 height 48
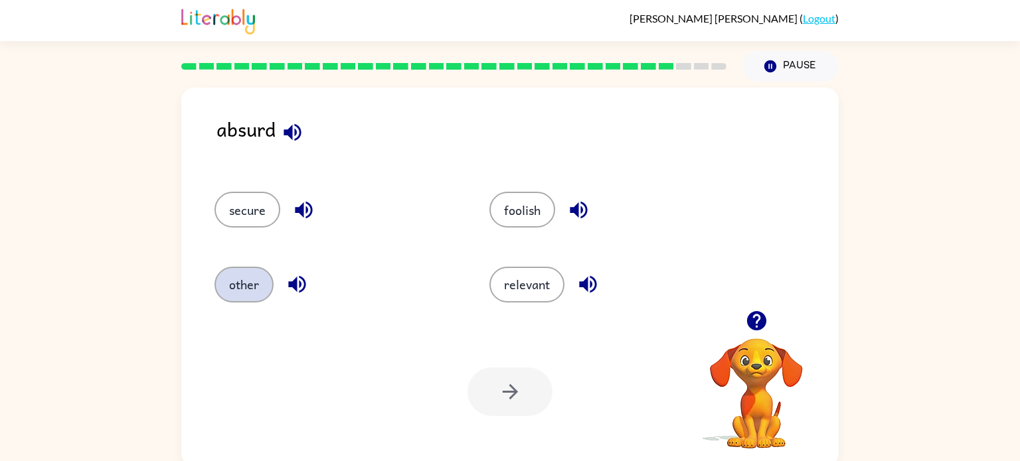
click at [260, 282] on button "other" at bounding box center [243, 285] width 59 height 36
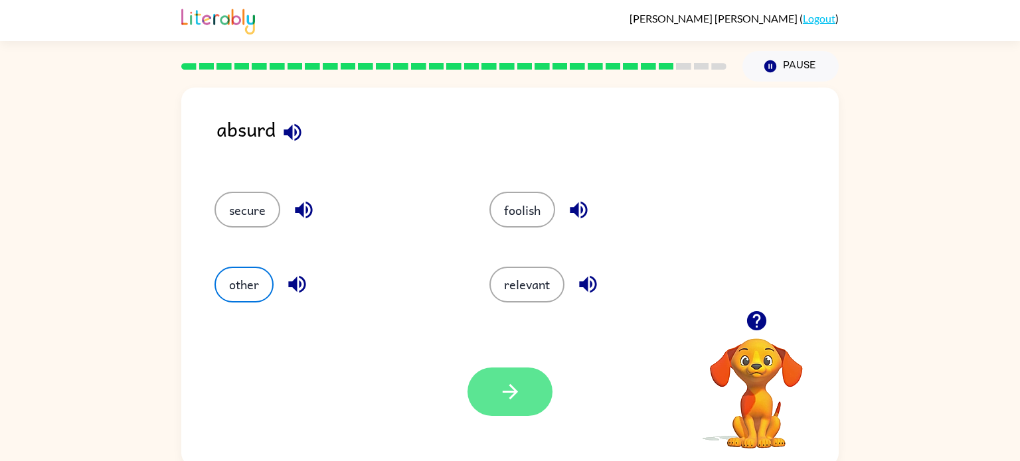
click at [495, 398] on button "button" at bounding box center [509, 392] width 85 height 48
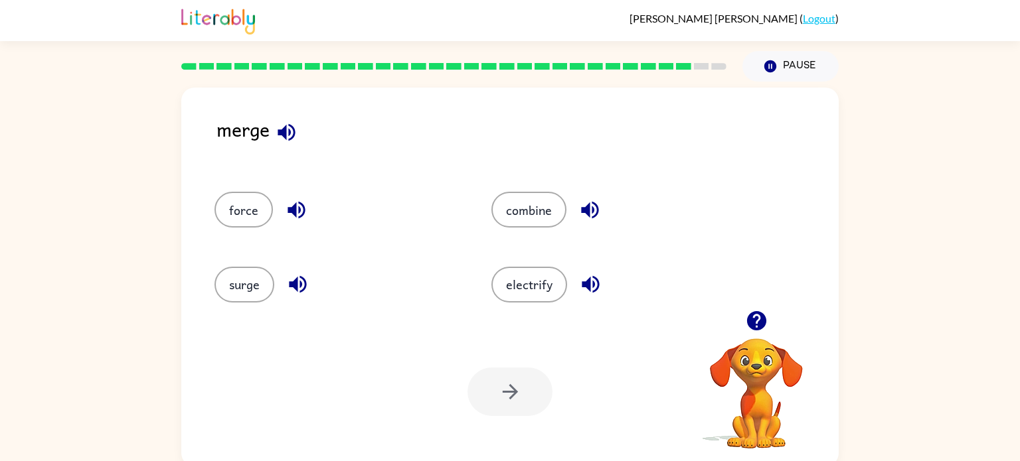
click at [505, 232] on div "combine" at bounding box center [604, 204] width 277 height 74
click at [515, 214] on button "combine" at bounding box center [528, 210] width 75 height 36
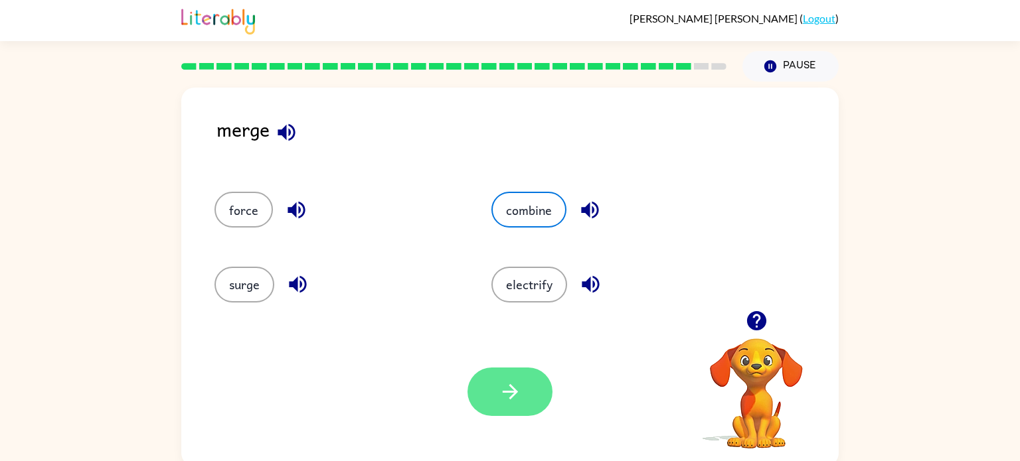
click at [507, 390] on icon "button" at bounding box center [510, 391] width 23 height 23
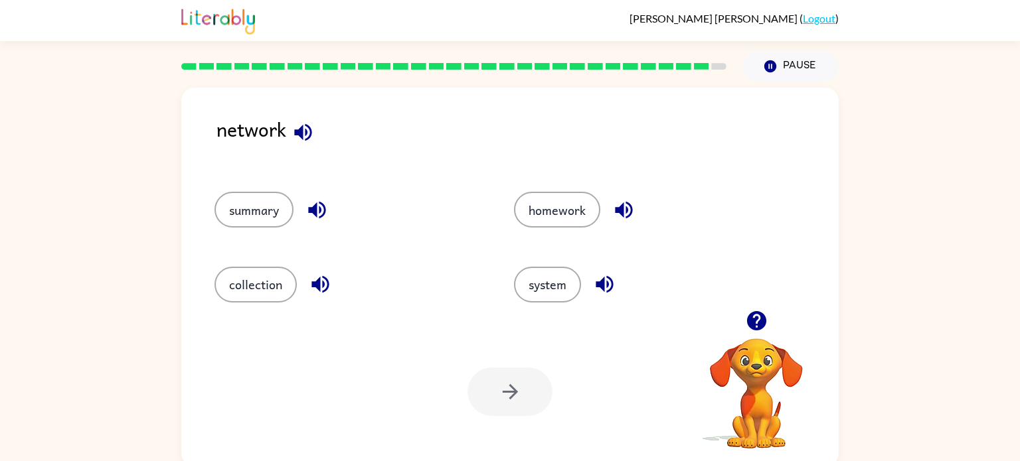
click at [582, 246] on div "system" at bounding box center [638, 279] width 299 height 74
click at [564, 280] on button "system" at bounding box center [547, 285] width 67 height 36
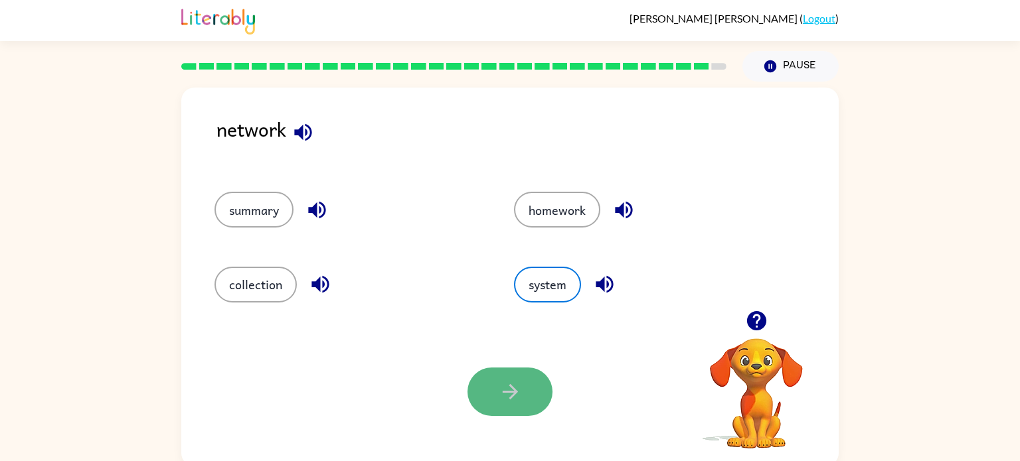
click at [520, 385] on icon "button" at bounding box center [510, 391] width 23 height 23
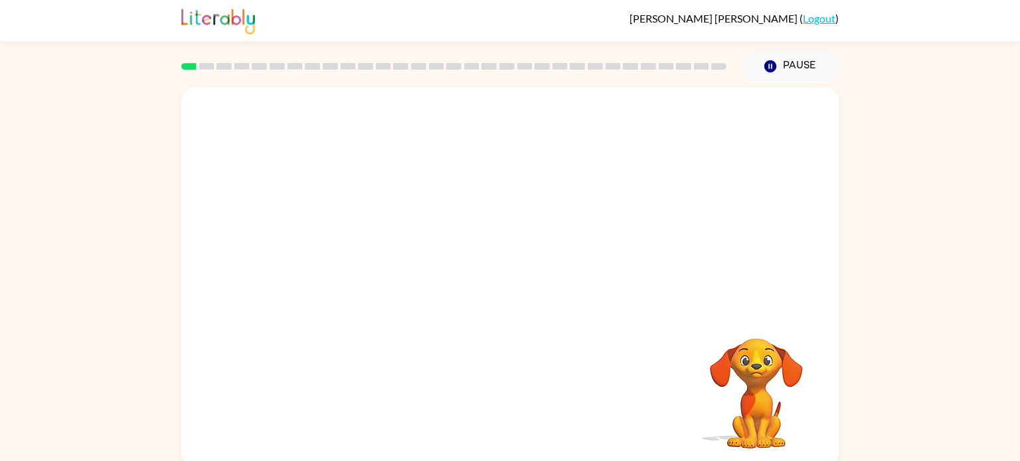
click at [468, 207] on video "Your browser must support playing .mp4 files to use Literably. Please try using…" at bounding box center [509, 199] width 657 height 223
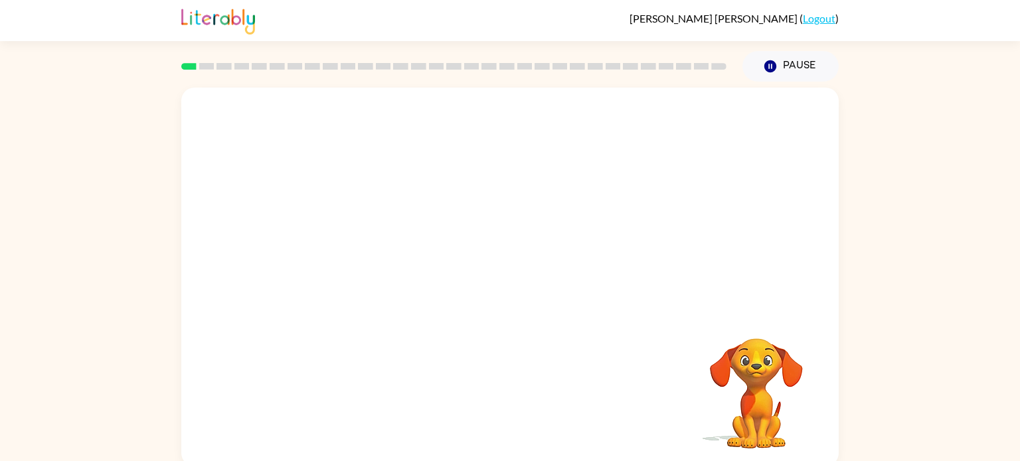
click at [468, 207] on video "Your browser must support playing .mp4 files to use Literably. Please try using…" at bounding box center [509, 199] width 657 height 223
drag, startPoint x: 468, startPoint y: 207, endPoint x: 460, endPoint y: 207, distance: 8.0
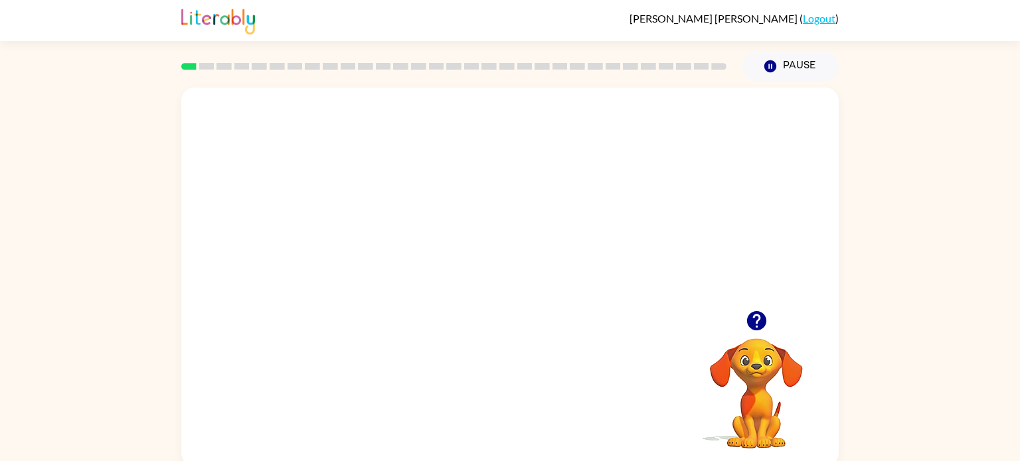
click at [460, 207] on video "Your browser must support playing .mp4 files to use Literably. Please try using…" at bounding box center [509, 199] width 657 height 223
click at [462, 201] on video "Your browser must support playing .mp4 files to use Literably. Please try using…" at bounding box center [509, 199] width 657 height 223
click at [540, 251] on video "Your browser must support playing .mp4 files to use Literably. Please try using…" at bounding box center [509, 199] width 657 height 223
click at [574, 214] on video "Your browser must support playing .mp4 files to use Literably. Please try using…" at bounding box center [509, 199] width 657 height 223
click at [509, 272] on icon "button" at bounding box center [510, 283] width 23 height 23
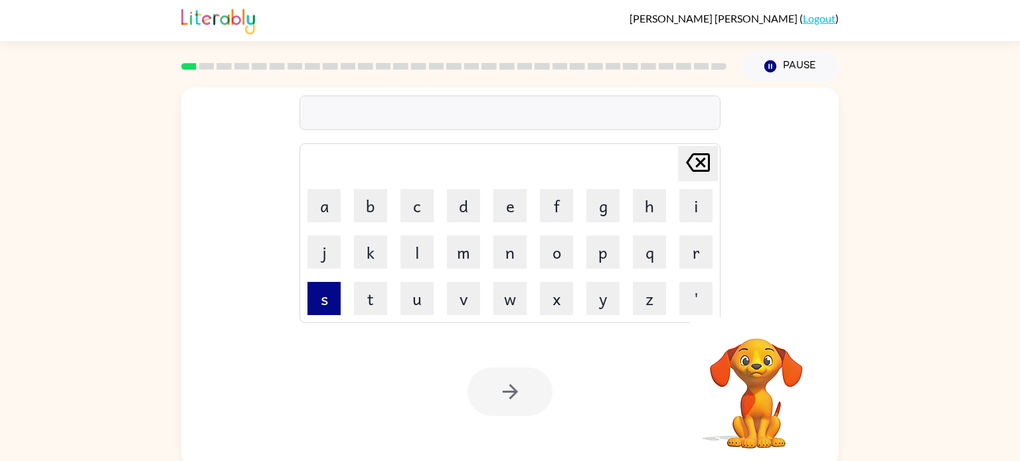
click at [331, 291] on button "s" at bounding box center [323, 298] width 33 height 33
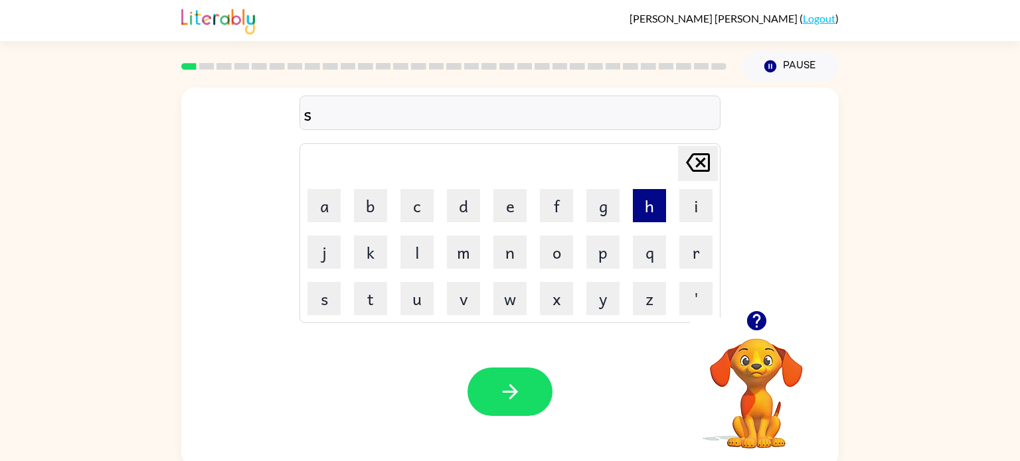
click at [635, 204] on button "h" at bounding box center [649, 205] width 33 height 33
click at [426, 303] on button "u" at bounding box center [416, 298] width 33 height 33
click at [339, 297] on button "s" at bounding box center [323, 298] width 33 height 33
click at [643, 195] on button "h" at bounding box center [649, 205] width 33 height 33
click at [750, 321] on icon "button" at bounding box center [755, 320] width 19 height 19
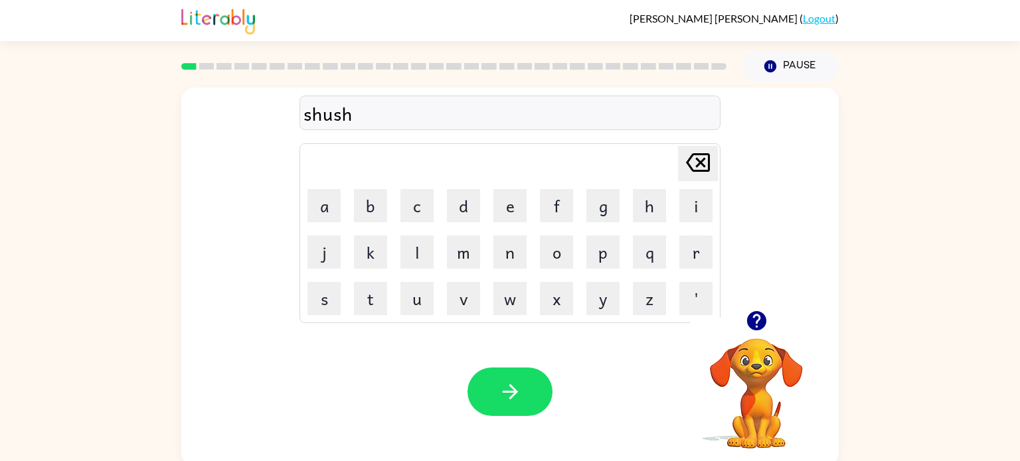
click at [536, 369] on div at bounding box center [509, 392] width 85 height 48
click at [509, 403] on icon "button" at bounding box center [510, 391] width 23 height 23
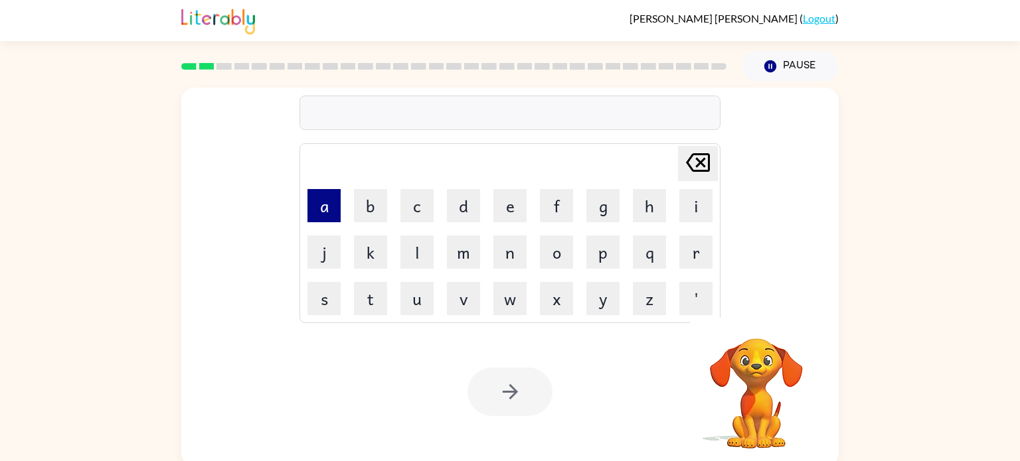
click at [317, 189] on button "a" at bounding box center [323, 205] width 33 height 33
click at [697, 206] on button "i" at bounding box center [695, 205] width 33 height 33
click at [695, 159] on icon at bounding box center [698, 162] width 24 height 19
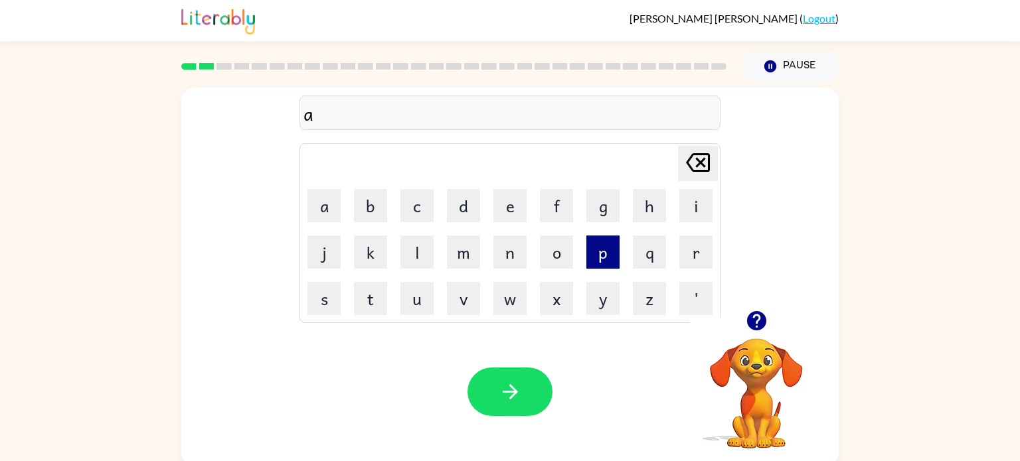
click at [595, 250] on button "p" at bounding box center [602, 252] width 33 height 33
click at [515, 209] on button "e" at bounding box center [509, 205] width 33 height 33
click at [332, 206] on button "a" at bounding box center [323, 205] width 33 height 33
click at [693, 246] on button "r" at bounding box center [695, 252] width 33 height 33
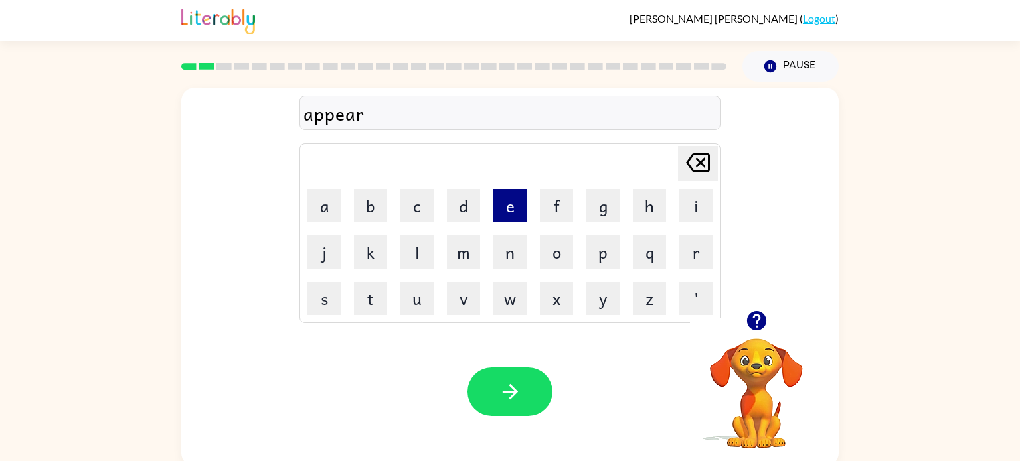
click at [495, 199] on button "e" at bounding box center [509, 205] width 33 height 33
click at [500, 265] on button "n" at bounding box center [509, 252] width 33 height 33
click at [400, 214] on button "c" at bounding box center [416, 205] width 33 height 33
click at [499, 213] on button "e" at bounding box center [509, 205] width 33 height 33
click at [333, 288] on button "s" at bounding box center [323, 298] width 33 height 33
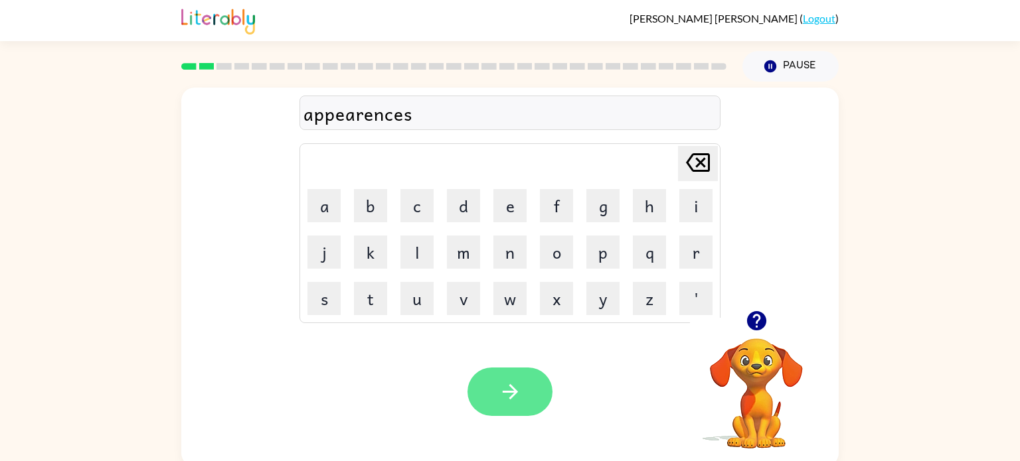
click at [510, 392] on icon "button" at bounding box center [509, 391] width 15 height 15
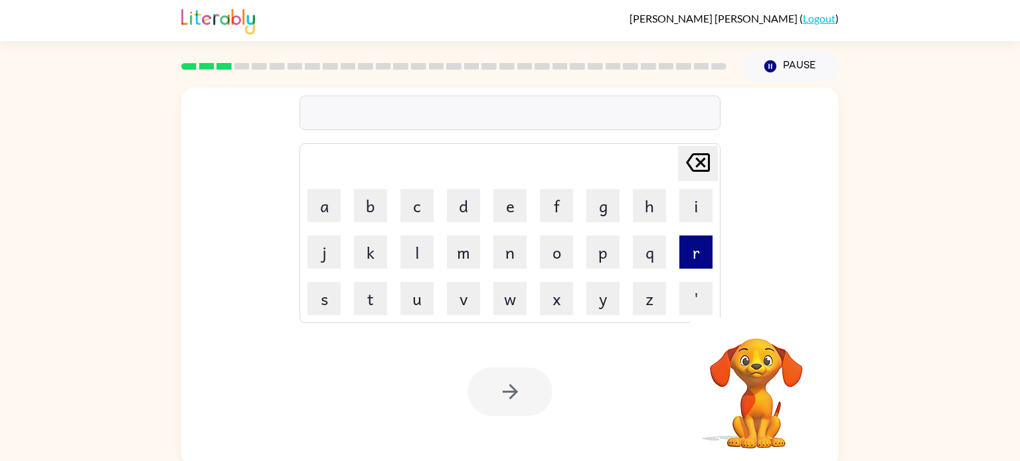
click at [681, 253] on button "r" at bounding box center [695, 252] width 33 height 33
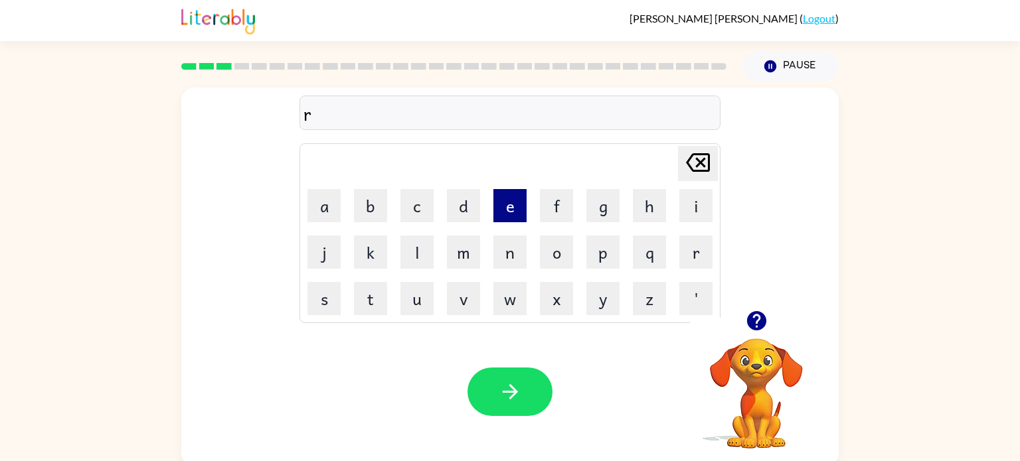
click at [513, 211] on button "e" at bounding box center [509, 205] width 33 height 33
click at [324, 205] on button "a" at bounding box center [323, 205] width 33 height 33
type button "a"
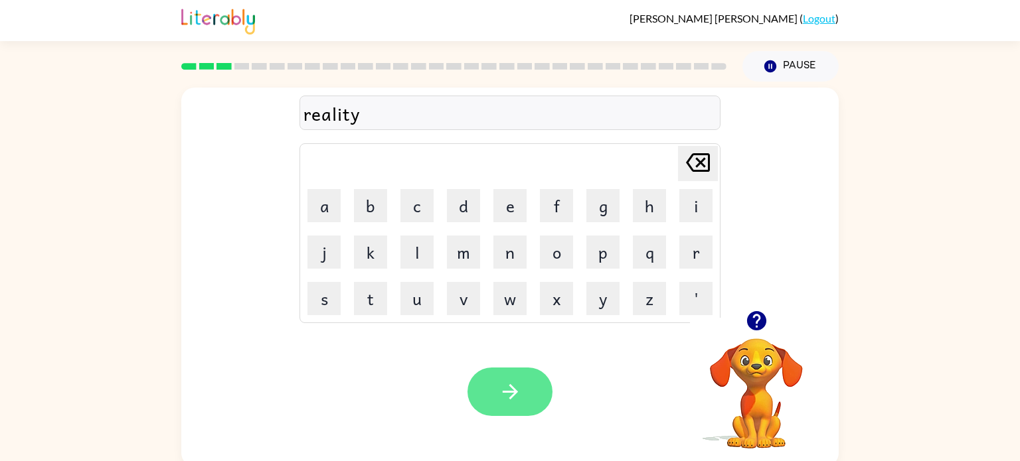
click at [511, 388] on icon "button" at bounding box center [509, 391] width 15 height 15
click at [517, 394] on icon "button" at bounding box center [510, 391] width 23 height 23
click at [512, 415] on button "button" at bounding box center [509, 392] width 85 height 48
click at [484, 370] on button "button" at bounding box center [509, 392] width 85 height 48
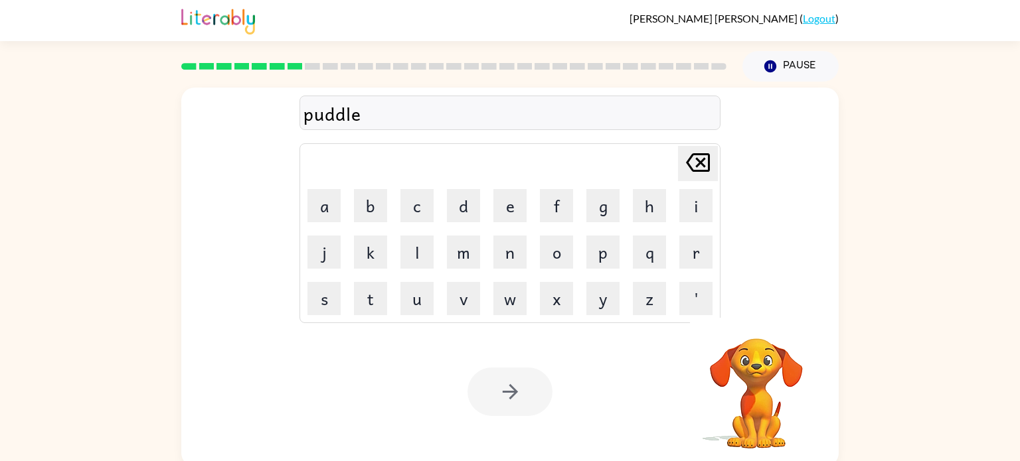
click at [507, 398] on icon "button" at bounding box center [510, 391] width 23 height 23
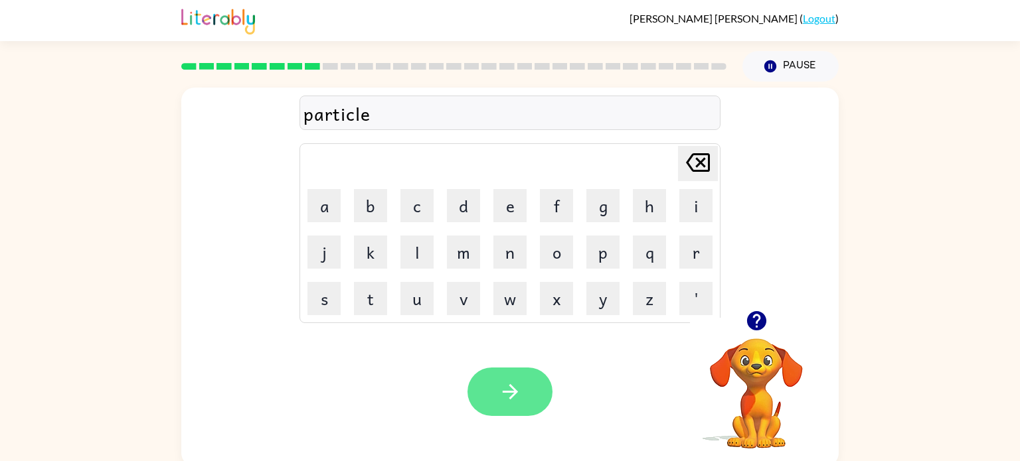
click at [535, 390] on button "button" at bounding box center [509, 392] width 85 height 48
click at [514, 408] on button "button" at bounding box center [509, 392] width 85 height 48
click at [509, 387] on icon "button" at bounding box center [510, 391] width 23 height 23
click at [497, 392] on button "button" at bounding box center [509, 392] width 85 height 48
click at [513, 382] on icon "button" at bounding box center [510, 391] width 23 height 23
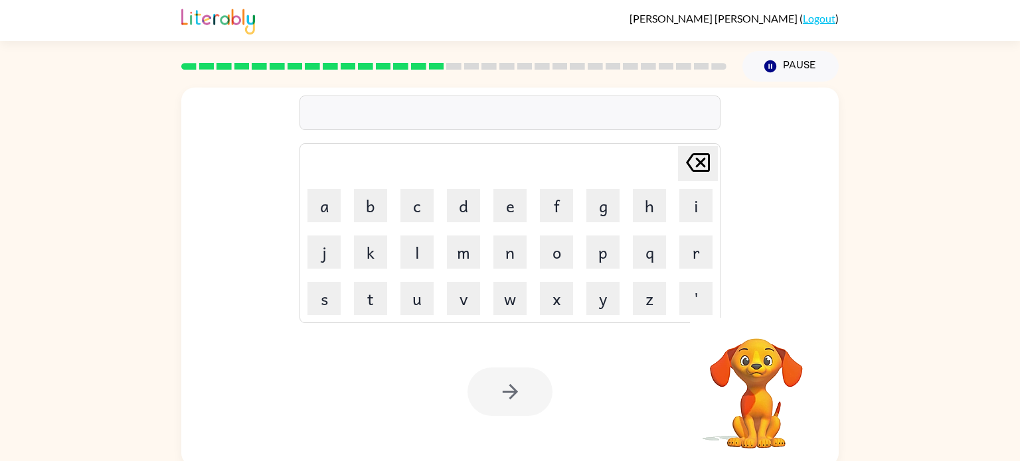
click at [513, 382] on div at bounding box center [509, 392] width 85 height 48
click at [517, 398] on div at bounding box center [509, 392] width 85 height 48
click at [517, 398] on icon "button" at bounding box center [510, 391] width 23 height 23
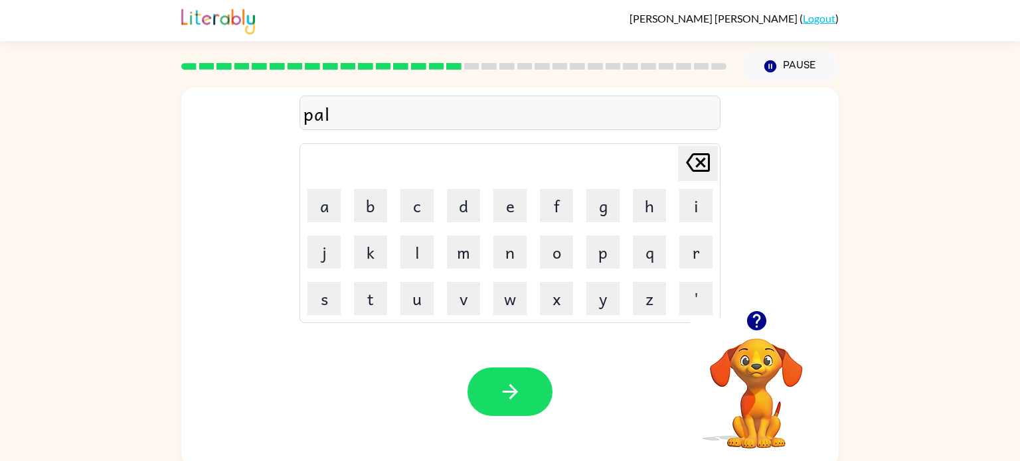
click at [501, 420] on div "Your browser must support playing .mp4 files to use Literably. Please try using…" at bounding box center [509, 391] width 657 height 149
click at [513, 402] on icon "button" at bounding box center [510, 391] width 23 height 23
click at [501, 390] on icon "button" at bounding box center [510, 391] width 23 height 23
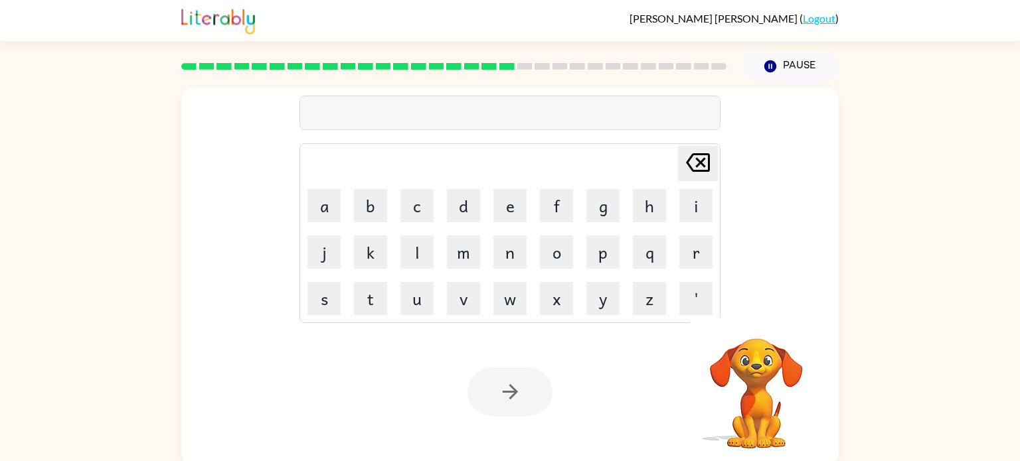
drag, startPoint x: 310, startPoint y: 205, endPoint x: 979, endPoint y: 238, distance: 670.1
click at [979, 238] on div "[PERSON_NAME] last character input a b c d e f g h i j k l m n o p q r s t u v …" at bounding box center [510, 274] width 1020 height 385
type button "a"
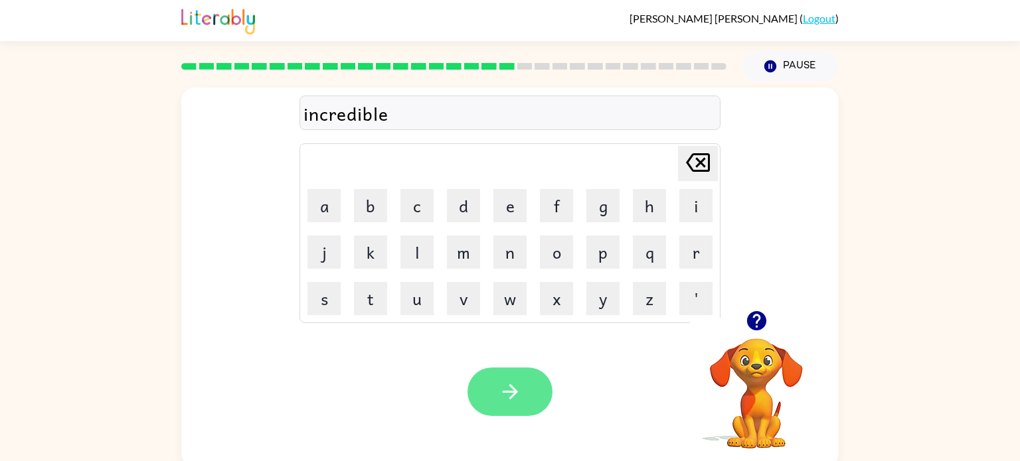
click at [491, 405] on button "button" at bounding box center [509, 392] width 85 height 48
click at [505, 395] on icon "button" at bounding box center [510, 391] width 23 height 23
click at [495, 378] on button "button" at bounding box center [509, 392] width 85 height 48
click at [489, 398] on button "button" at bounding box center [509, 392] width 85 height 48
click at [521, 392] on button "button" at bounding box center [509, 392] width 85 height 48
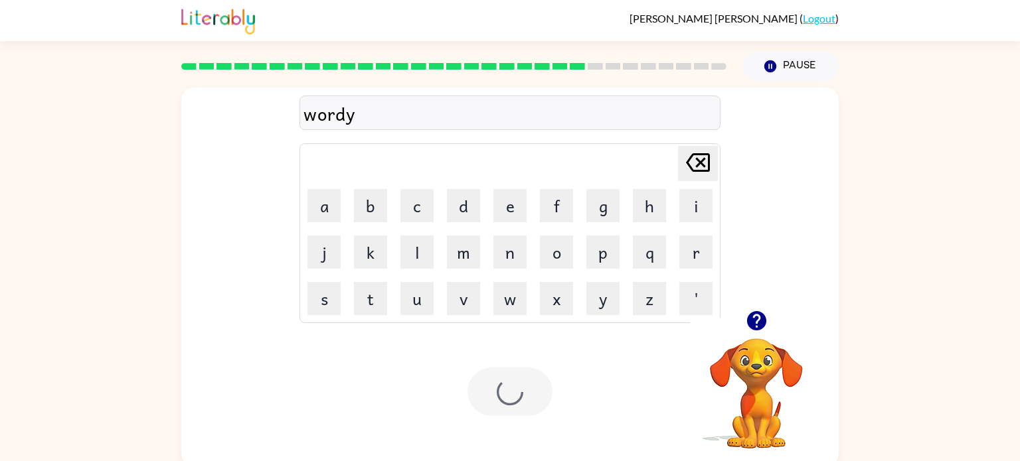
click at [499, 401] on div at bounding box center [509, 392] width 85 height 48
click at [501, 395] on div at bounding box center [509, 392] width 85 height 48
click at [490, 384] on div at bounding box center [509, 392] width 85 height 48
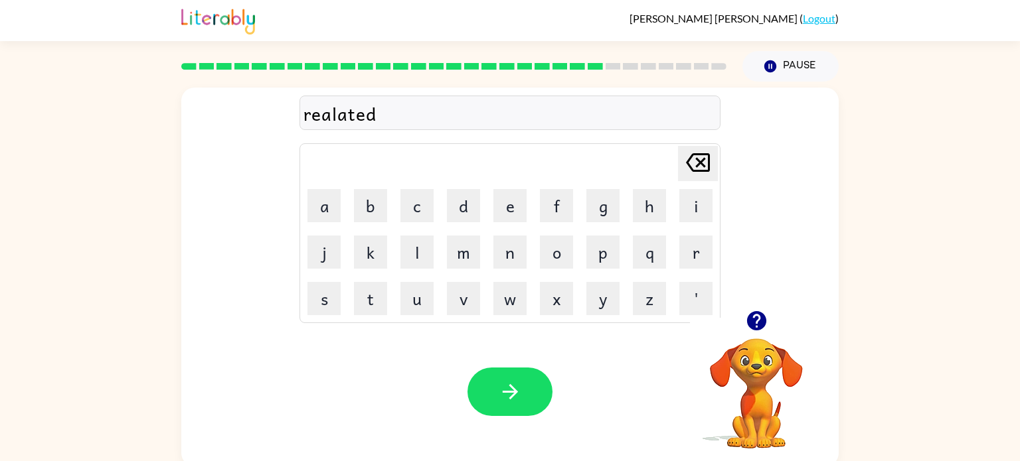
scroll to position [5, 0]
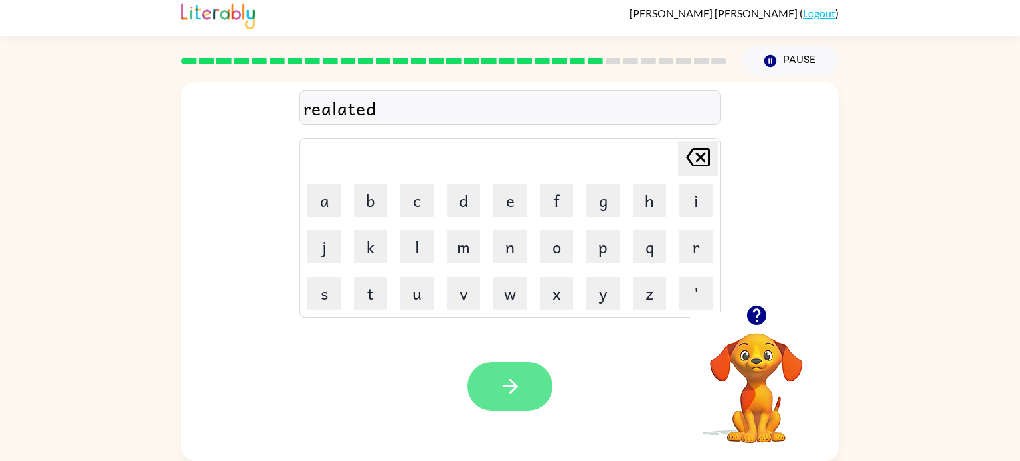
click at [518, 376] on icon "button" at bounding box center [510, 386] width 23 height 23
click at [517, 369] on div at bounding box center [509, 387] width 85 height 48
click at [515, 385] on div at bounding box center [509, 387] width 85 height 48
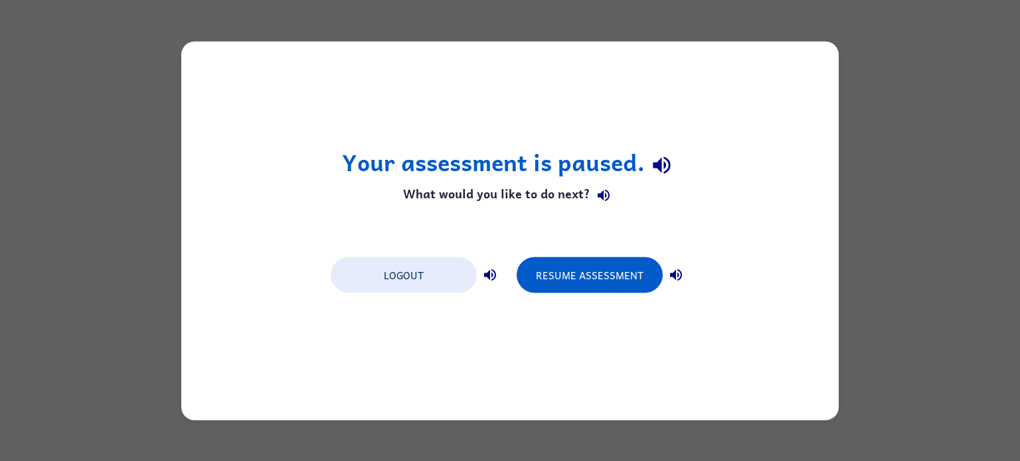
scroll to position [0, 0]
click at [583, 276] on button "Resume Assessment" at bounding box center [590, 275] width 146 height 36
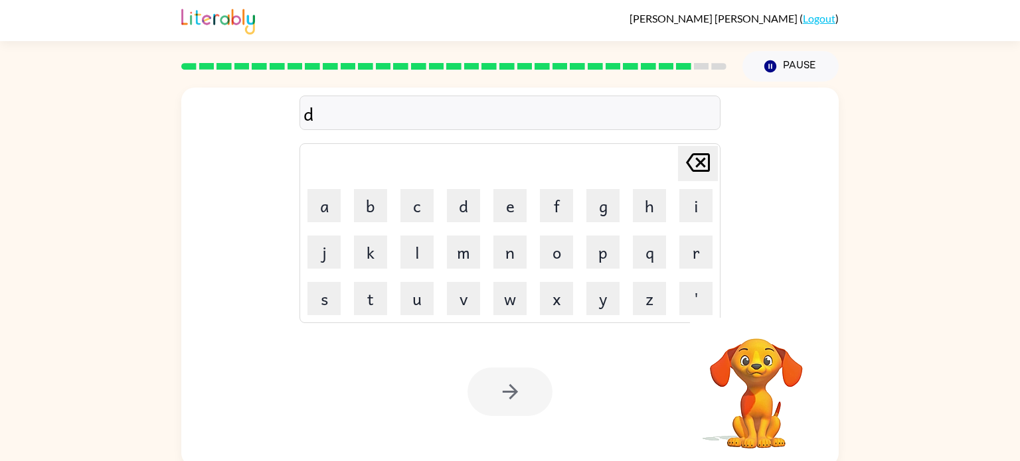
scroll to position [5, 0]
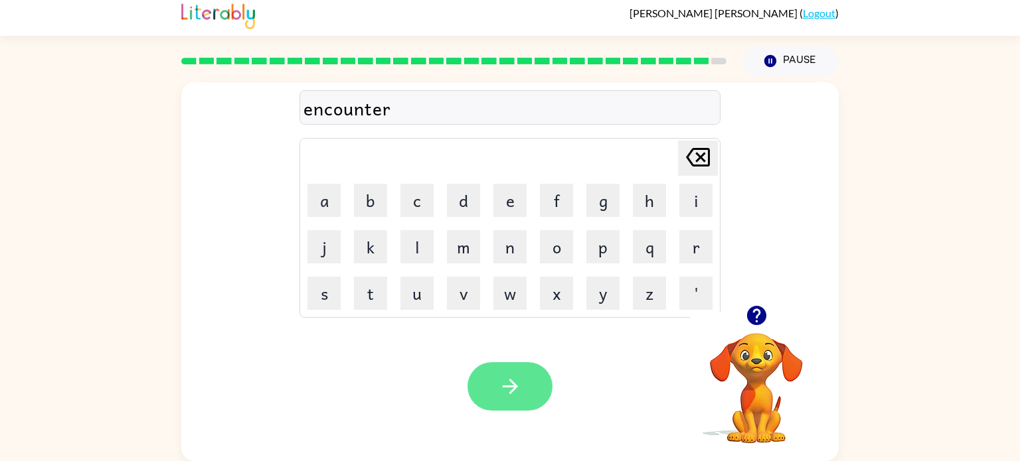
click at [517, 399] on button "button" at bounding box center [509, 387] width 85 height 48
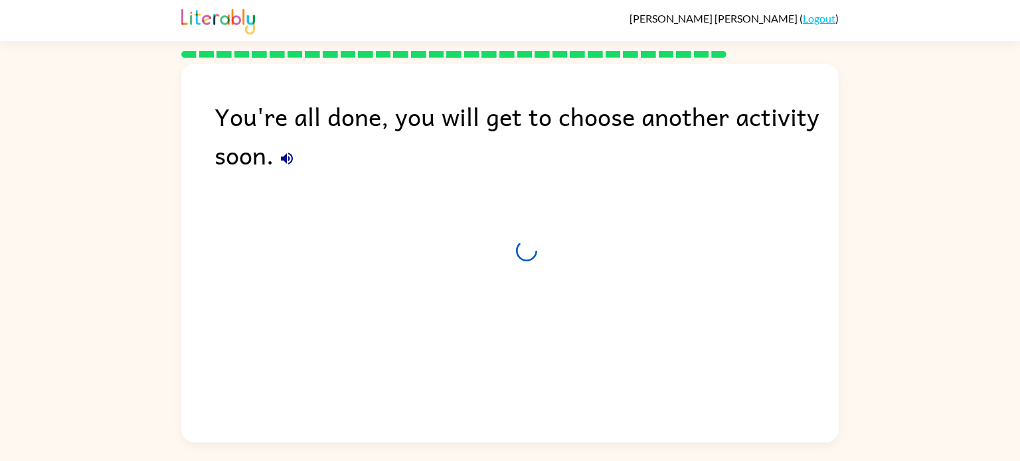
scroll to position [0, 0]
